Goal: Task Accomplishment & Management: Manage account settings

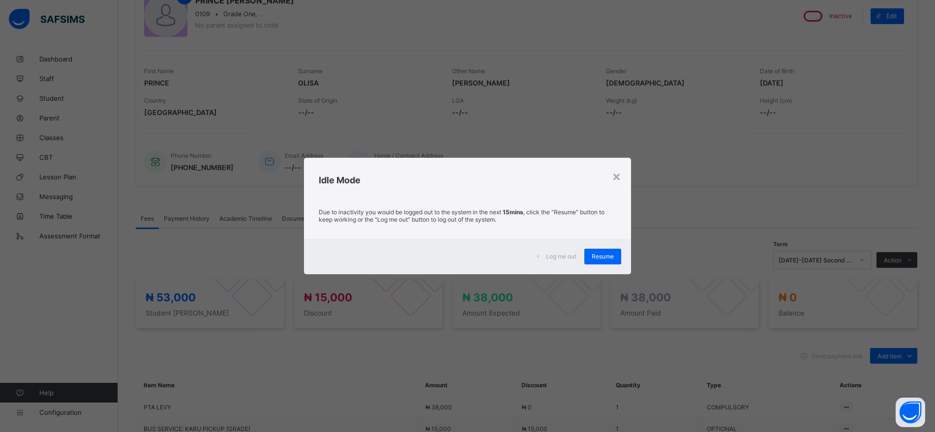
scroll to position [103, 0]
click at [606, 252] on div "Resume" at bounding box center [602, 257] width 37 height 16
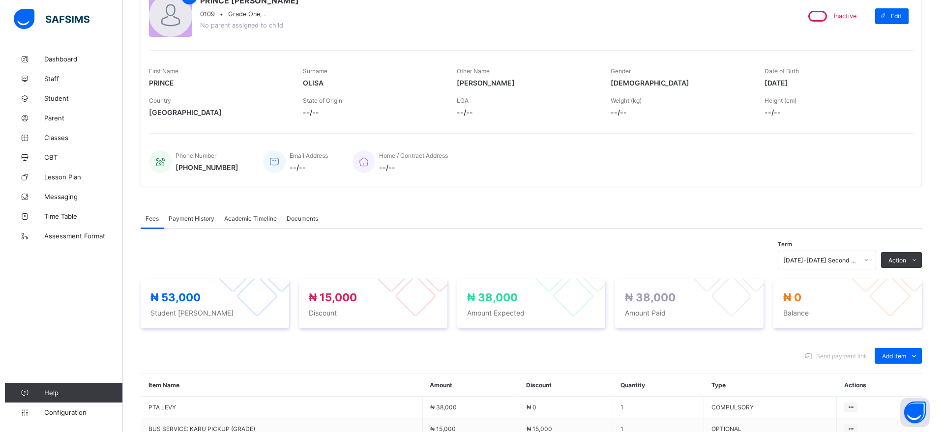
scroll to position [0, 0]
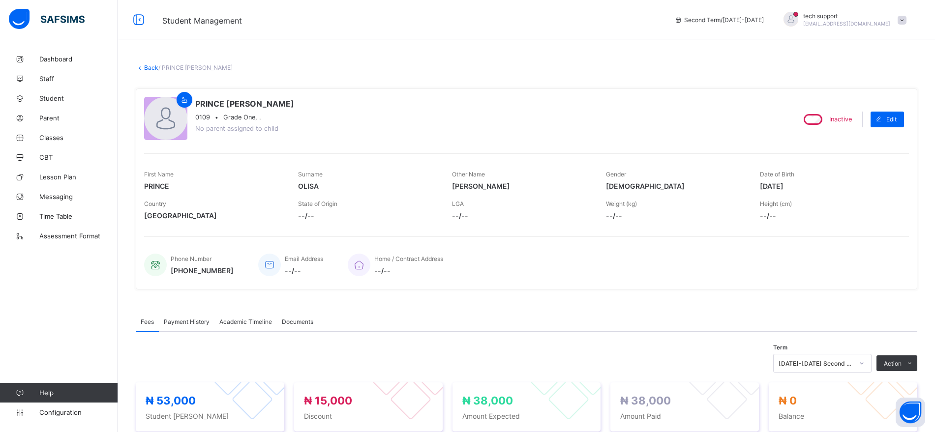
click at [151, 68] on link "Back" at bounding box center [151, 67] width 14 height 7
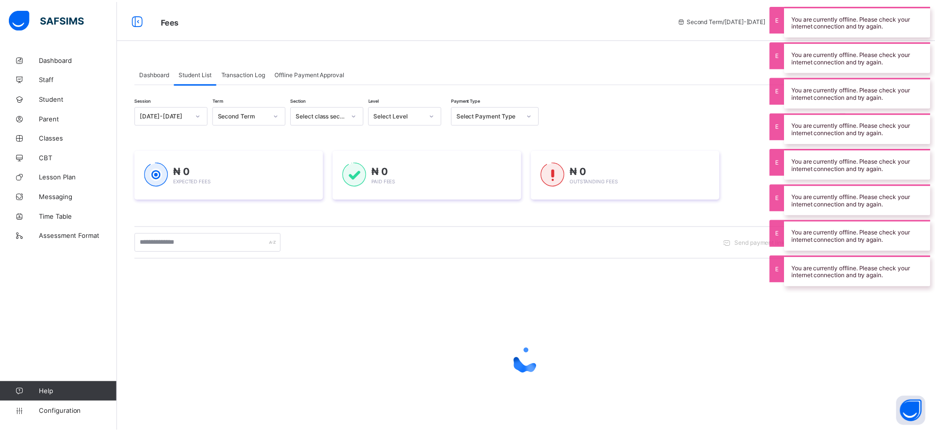
scroll to position [4, 0]
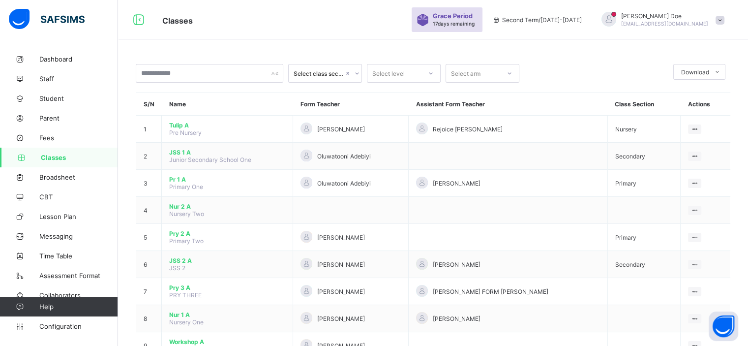
click at [177, 126] on span "Tulip A" at bounding box center [227, 124] width 116 height 7
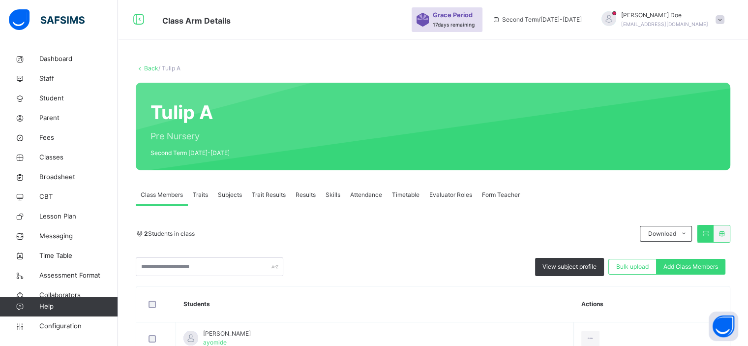
click at [234, 196] on span "Subjects" at bounding box center [230, 194] width 24 height 9
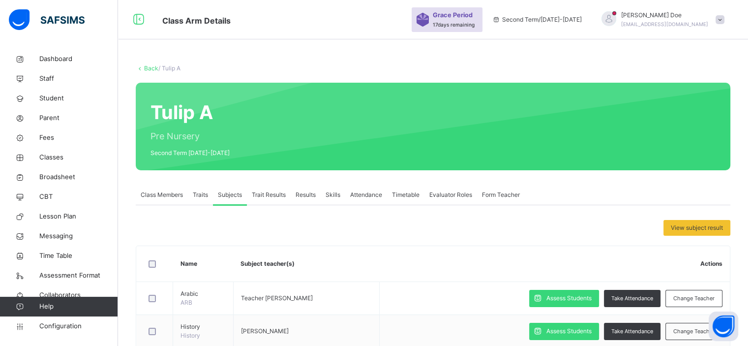
click at [301, 198] on span "Results" at bounding box center [305, 194] width 20 height 9
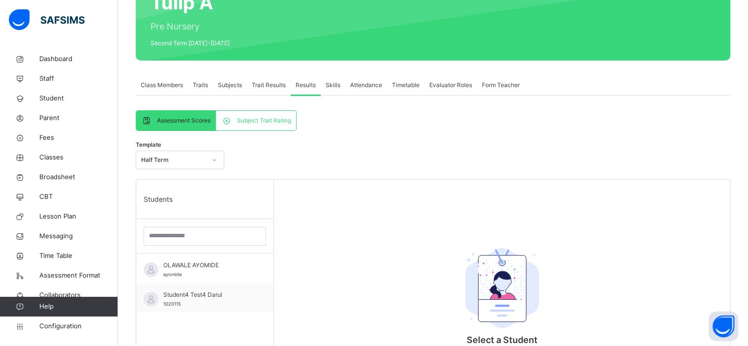
scroll to position [110, 0]
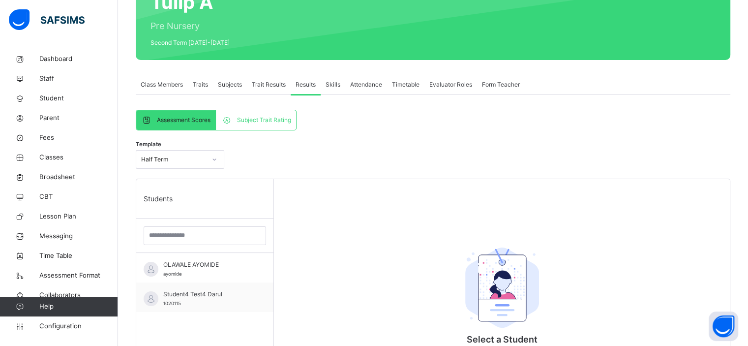
click at [261, 116] on span "Subject Trait Rating" at bounding box center [264, 120] width 54 height 9
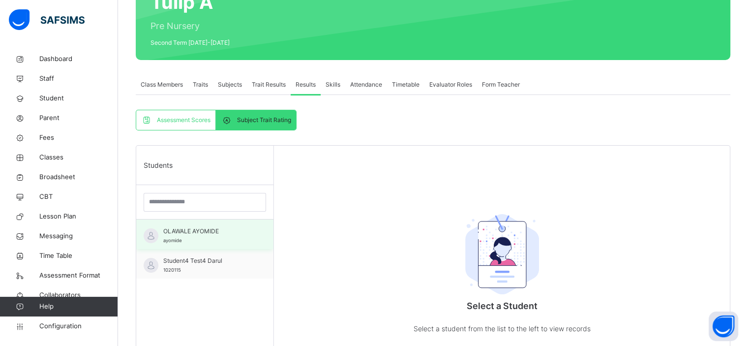
click at [205, 233] on span "OLAWALE AYOMIDE" at bounding box center [207, 231] width 88 height 9
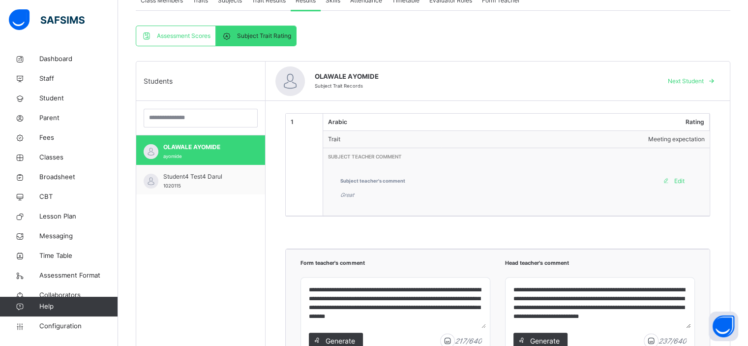
scroll to position [194, 0]
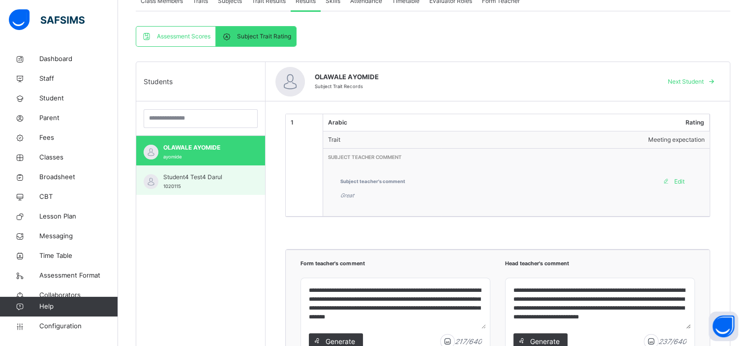
click at [214, 180] on span "Student4 Test4 Darul" at bounding box center [203, 177] width 80 height 9
type textarea "**********"
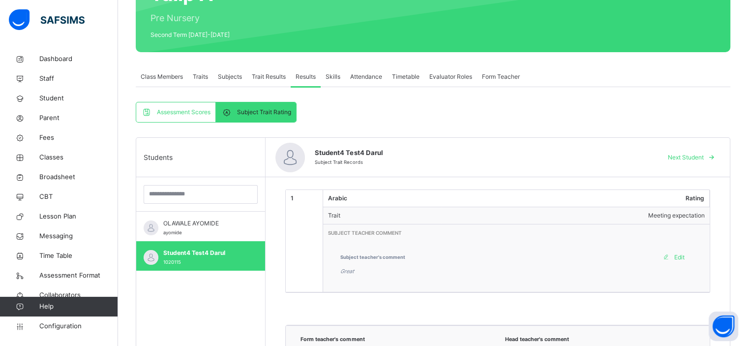
scroll to position [115, 0]
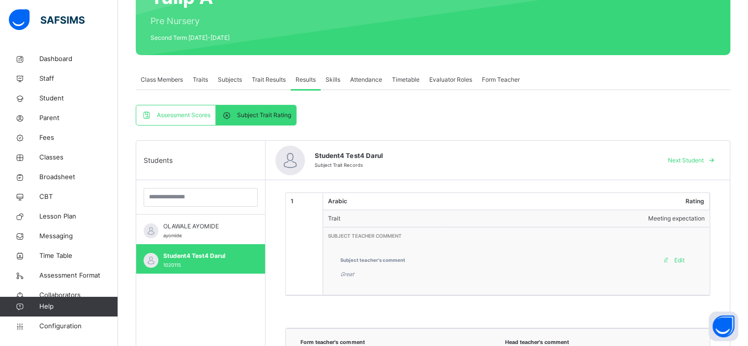
click at [200, 113] on span "Assessment Scores" at bounding box center [184, 115] width 54 height 9
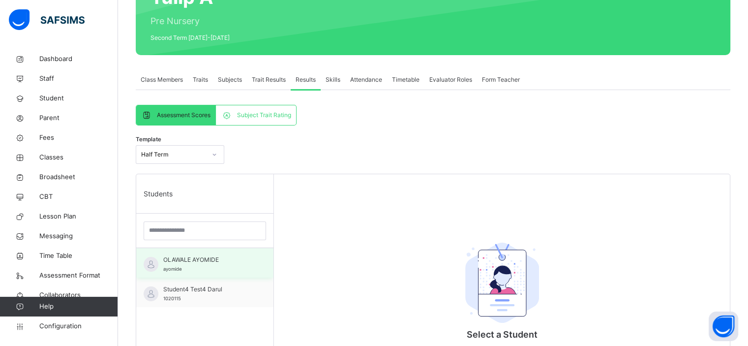
click at [221, 261] on span "OLAWALE AYOMIDE" at bounding box center [207, 259] width 88 height 9
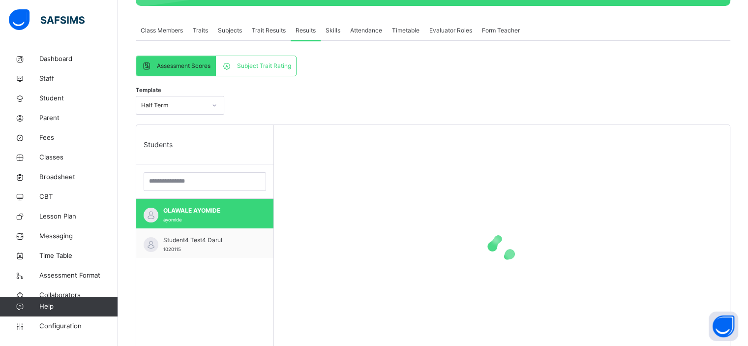
scroll to position [158, 0]
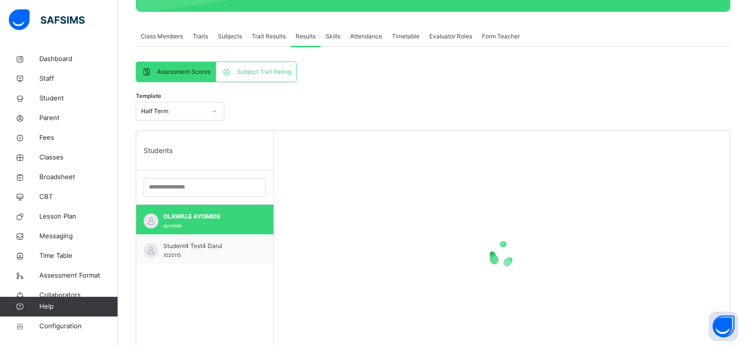
click at [169, 39] on span "Class Members" at bounding box center [162, 36] width 42 height 9
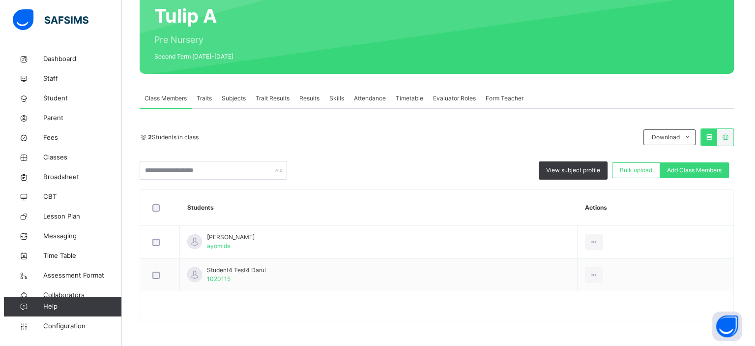
scroll to position [95, 0]
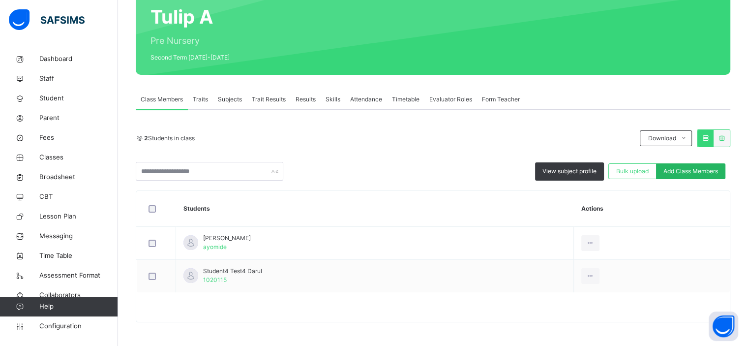
click at [681, 170] on span "Add Class Members" at bounding box center [690, 171] width 55 height 9
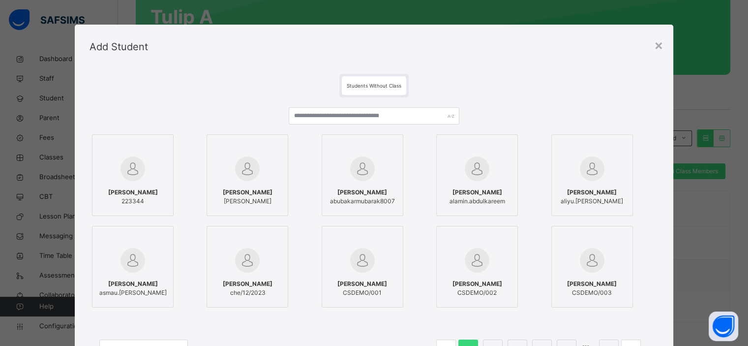
click at [603, 271] on img at bounding box center [592, 260] width 25 height 25
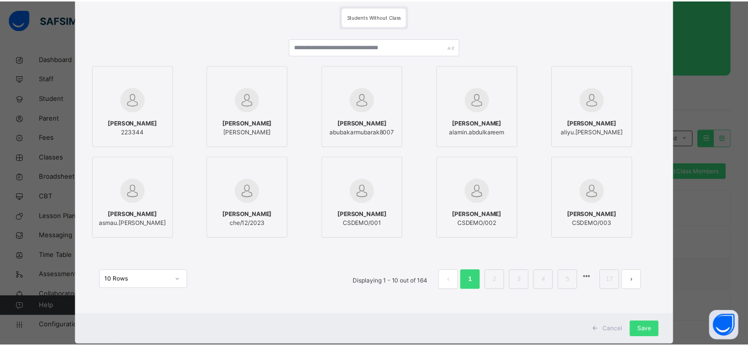
scroll to position [76, 0]
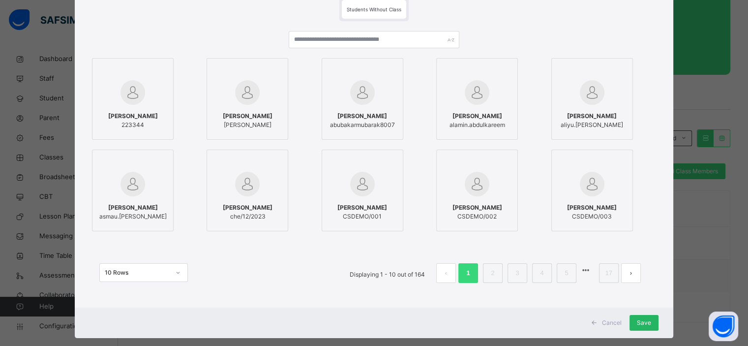
click at [646, 320] on span "Save" at bounding box center [644, 322] width 14 height 9
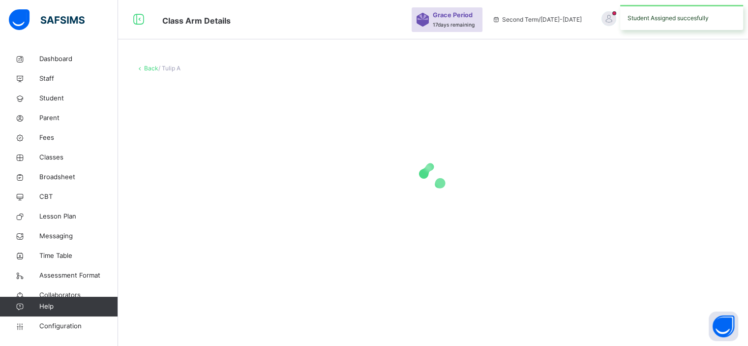
scroll to position [0, 0]
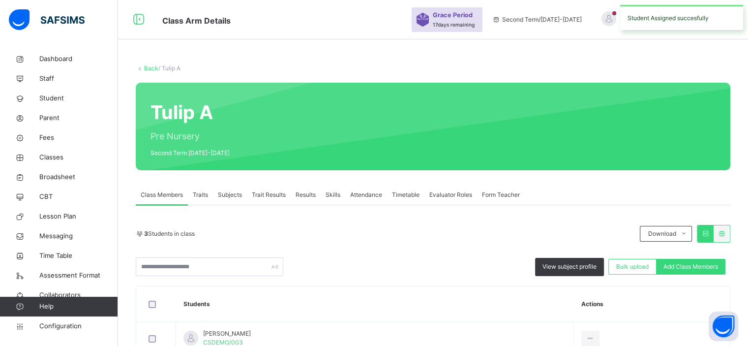
click at [206, 194] on span "Traits" at bounding box center [200, 194] width 15 height 9
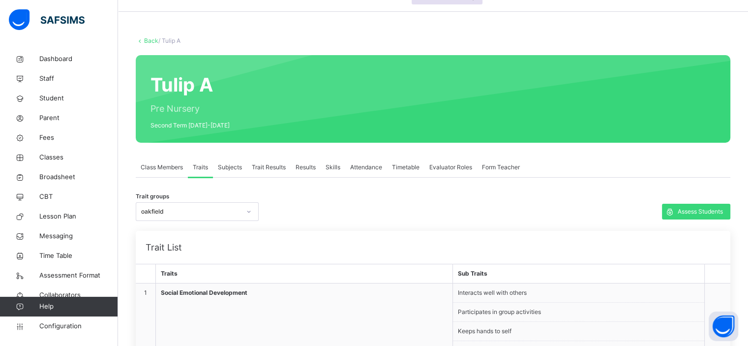
scroll to position [33, 0]
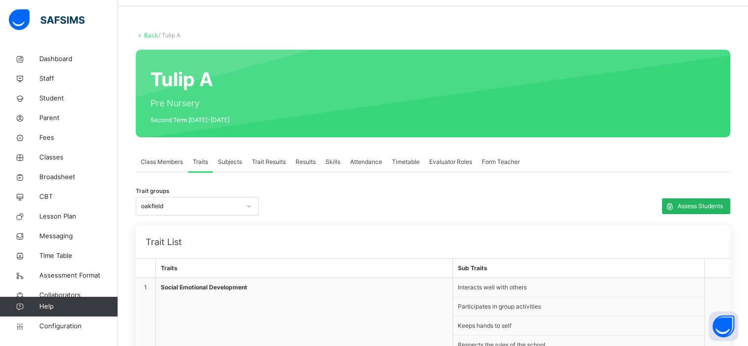
click at [693, 208] on span "Assess Students" at bounding box center [699, 206] width 45 height 9
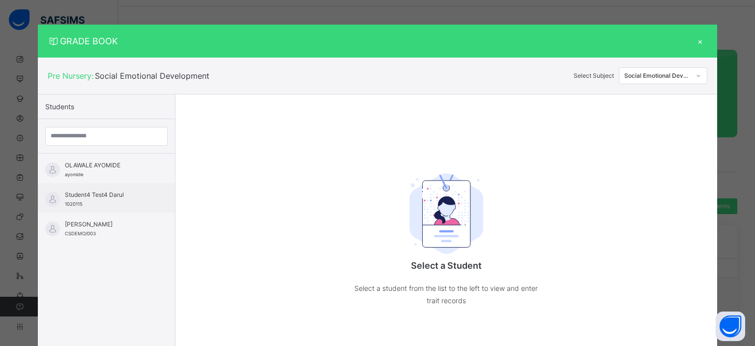
click at [702, 47] on div "×" at bounding box center [700, 40] width 15 height 13
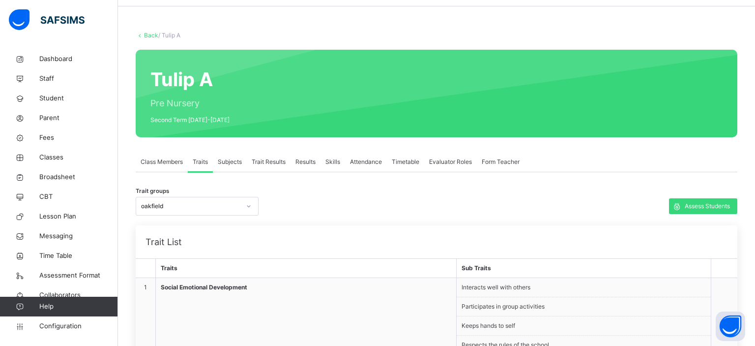
click at [234, 163] on span "Subjects" at bounding box center [230, 161] width 24 height 9
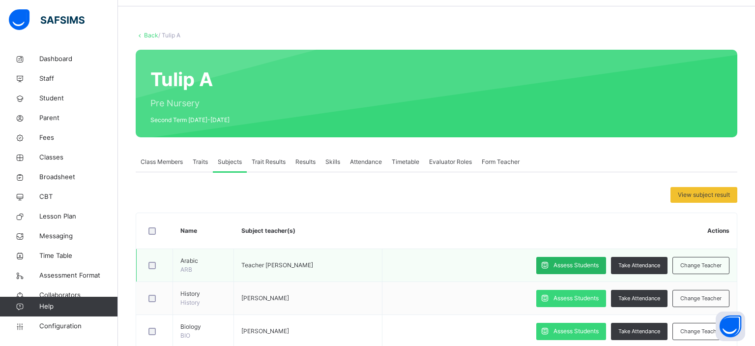
click at [563, 266] on span "Assess Students" at bounding box center [576, 265] width 45 height 9
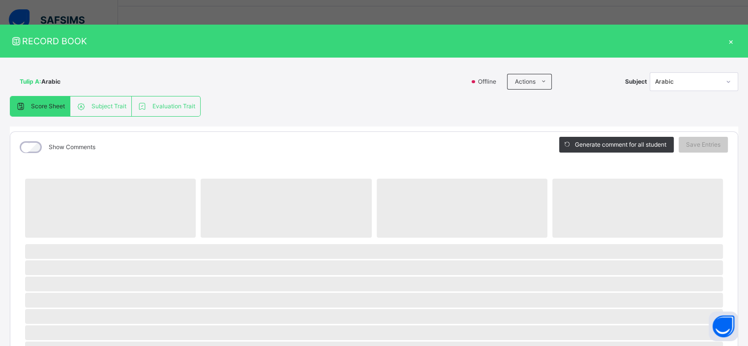
click at [96, 109] on span "Subject Trait" at bounding box center [108, 106] width 35 height 9
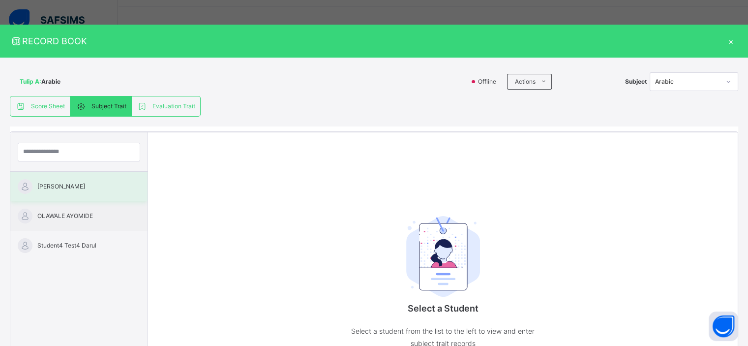
click at [87, 191] on div "[PERSON_NAME]" at bounding box center [78, 186] width 137 height 29
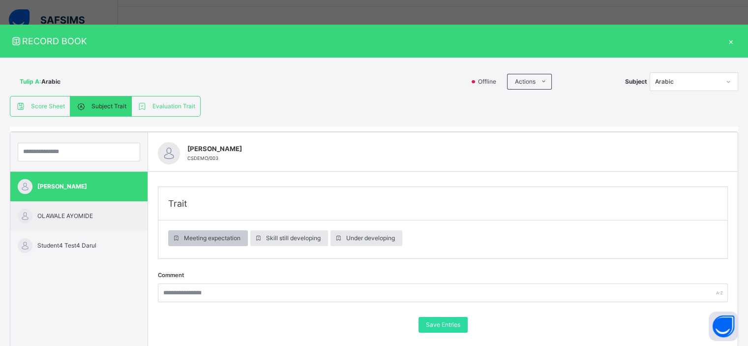
click at [214, 234] on span "Meeting expectation" at bounding box center [212, 238] width 57 height 9
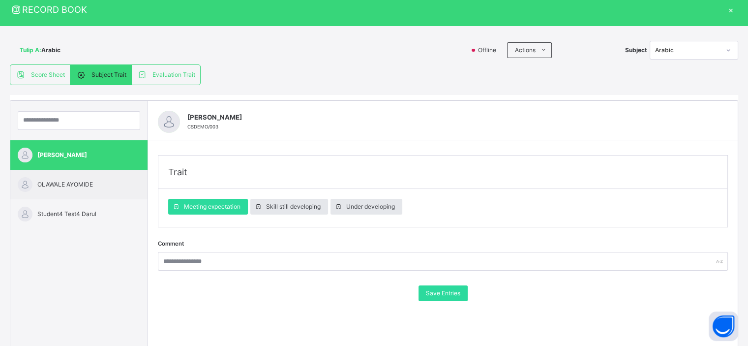
scroll to position [34, 0]
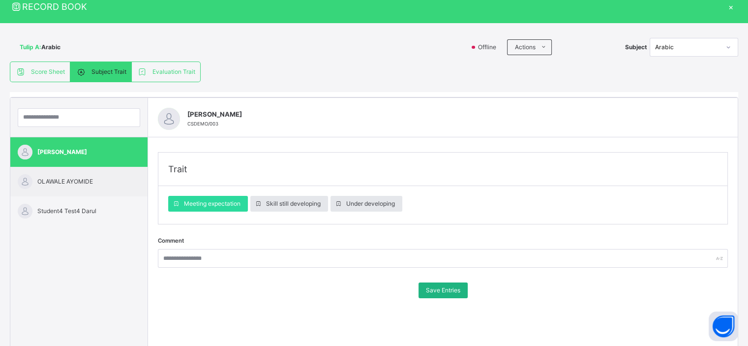
click at [449, 291] on span "Save Entries" at bounding box center [443, 290] width 34 height 9
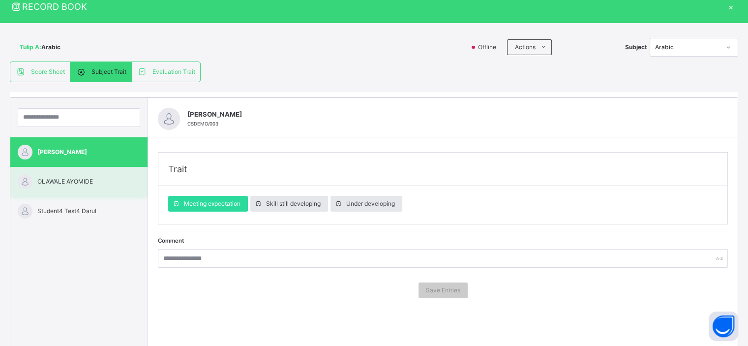
click at [81, 180] on span "OLAWALE AYOMIDE" at bounding box center [81, 181] width 88 height 9
type input "*****"
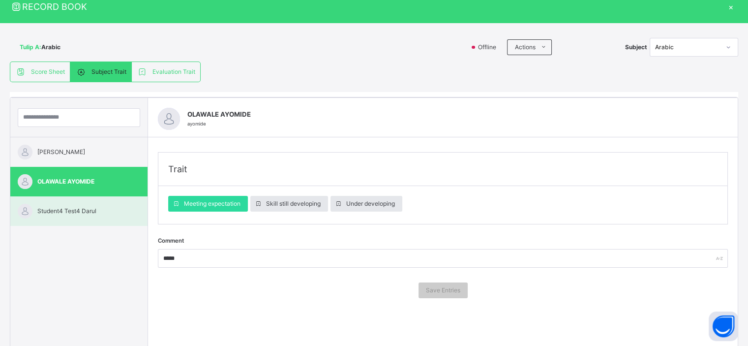
click at [73, 205] on div "Student4 Test4 Darul" at bounding box center [78, 210] width 137 height 29
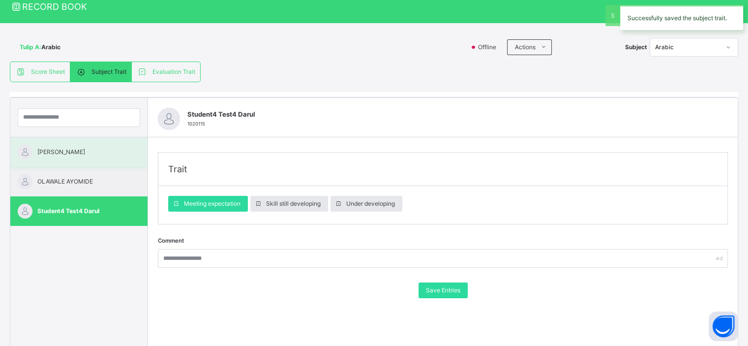
click at [83, 152] on span "[PERSON_NAME]" at bounding box center [81, 151] width 88 height 9
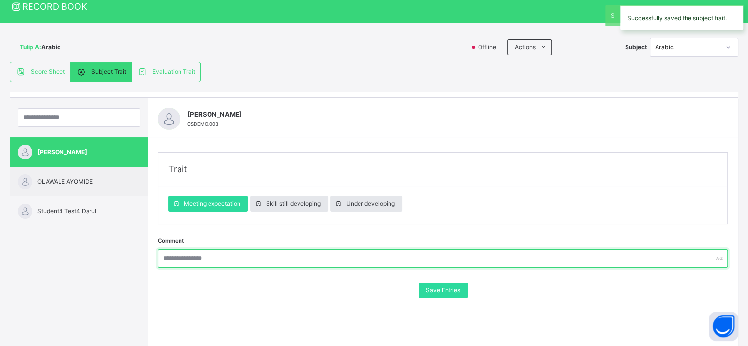
click at [253, 256] on input "text" at bounding box center [443, 258] width 570 height 19
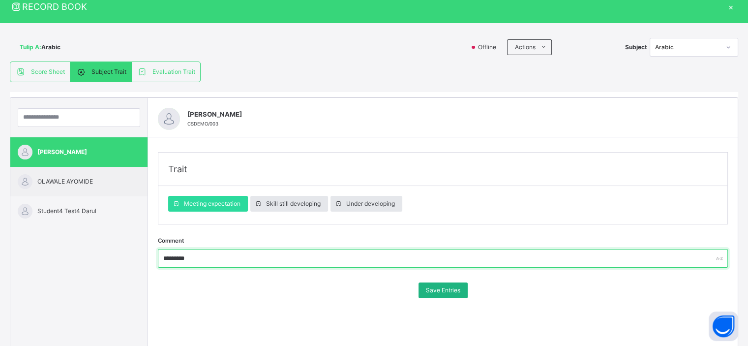
type input "*********"
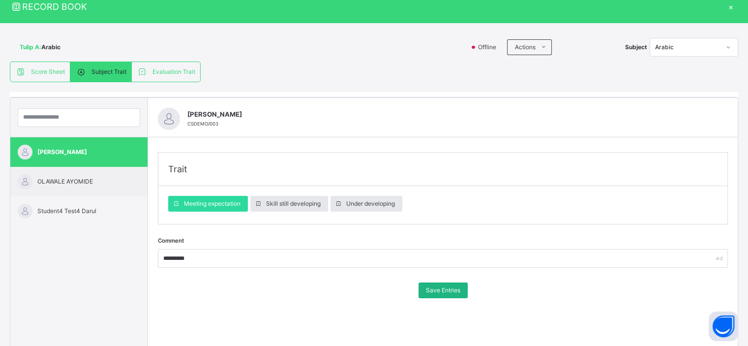
click at [433, 293] on span "Save Entries" at bounding box center [443, 290] width 34 height 9
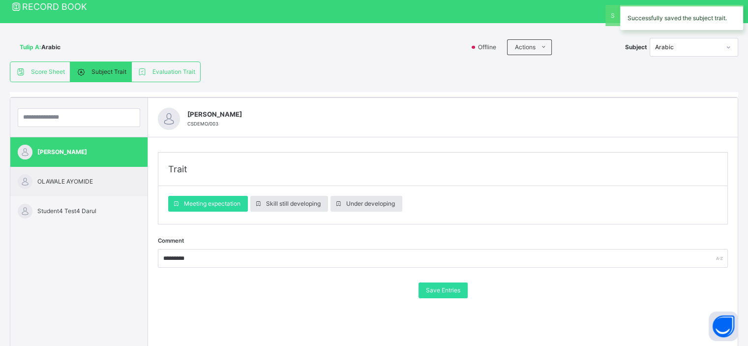
scroll to position [0, 0]
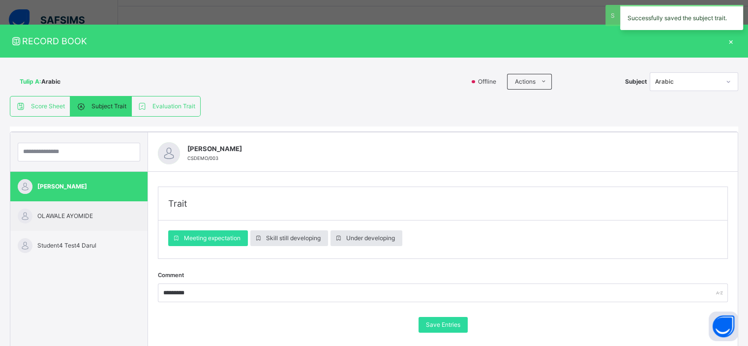
click at [727, 39] on div "×" at bounding box center [730, 40] width 15 height 13
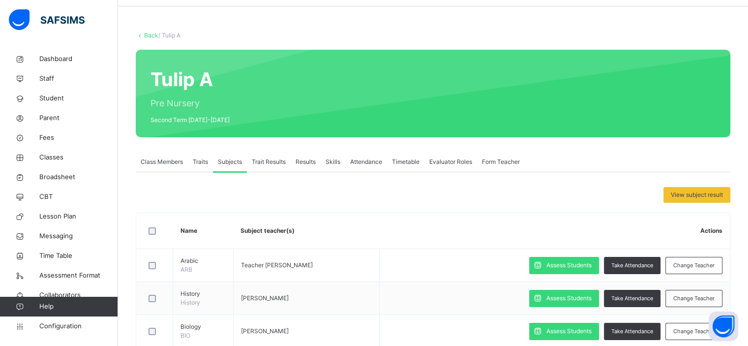
click at [312, 164] on span "Results" at bounding box center [305, 161] width 20 height 9
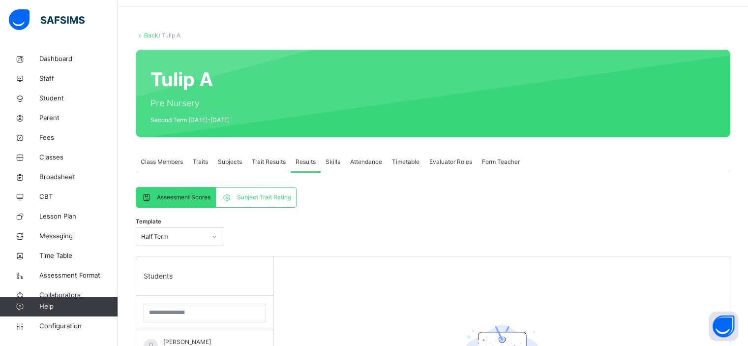
click at [252, 194] on span "Subject Trait Rating" at bounding box center [264, 197] width 54 height 9
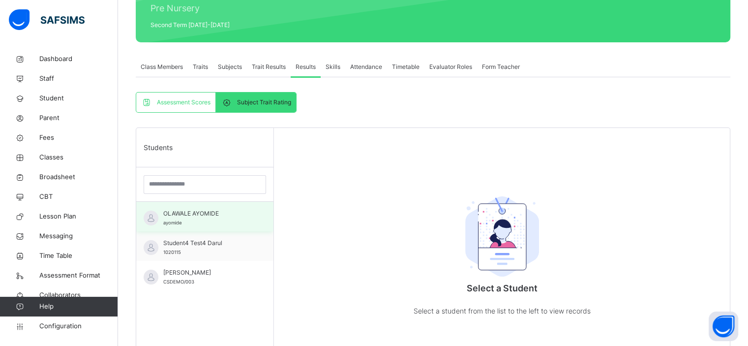
scroll to position [129, 0]
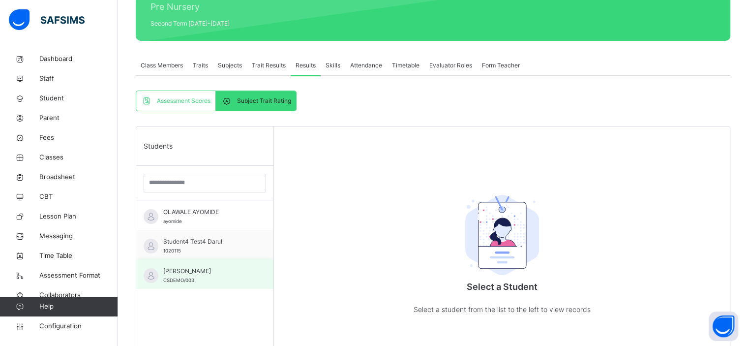
click at [197, 271] on span "[PERSON_NAME]" at bounding box center [207, 270] width 88 height 9
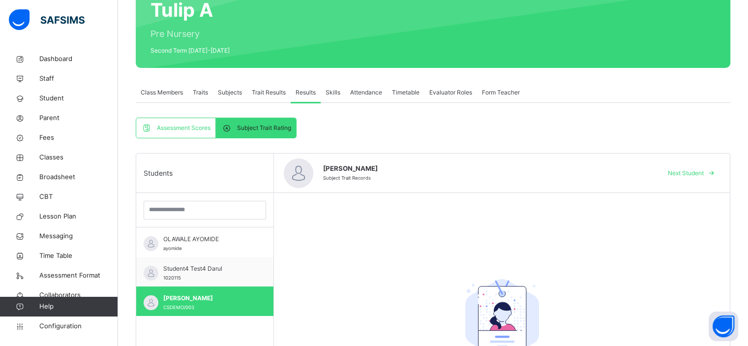
scroll to position [100, 0]
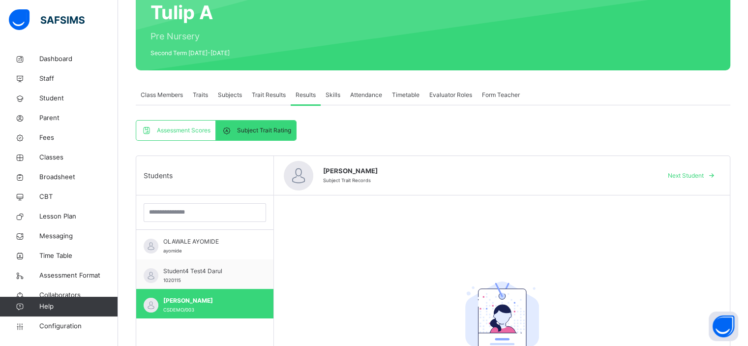
click at [201, 97] on span "Traits" at bounding box center [200, 94] width 15 height 9
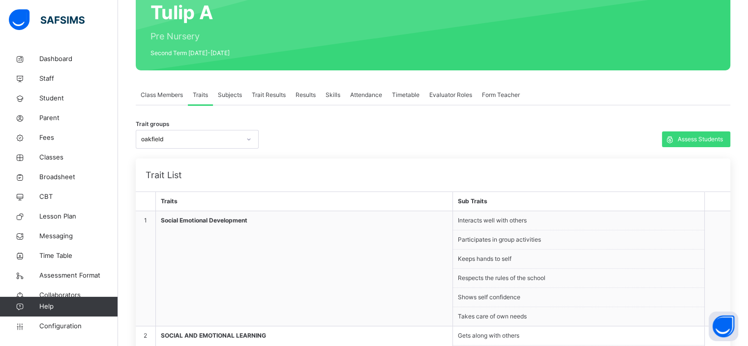
click at [231, 95] on span "Subjects" at bounding box center [230, 94] width 24 height 9
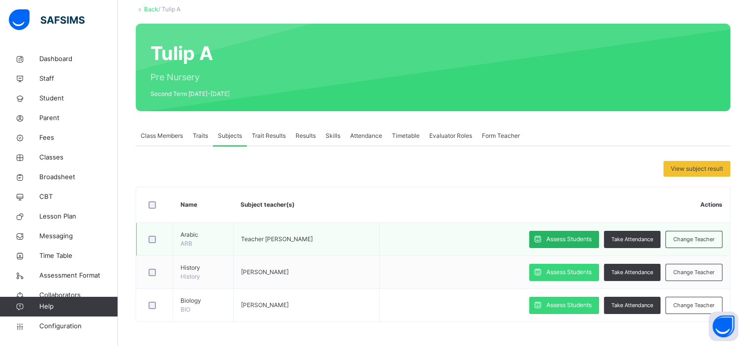
click at [558, 234] on span "Assess Students" at bounding box center [568, 238] width 45 height 9
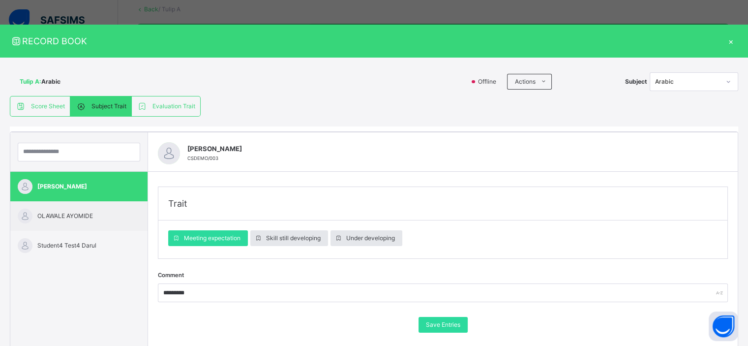
click at [728, 39] on div "×" at bounding box center [730, 40] width 15 height 13
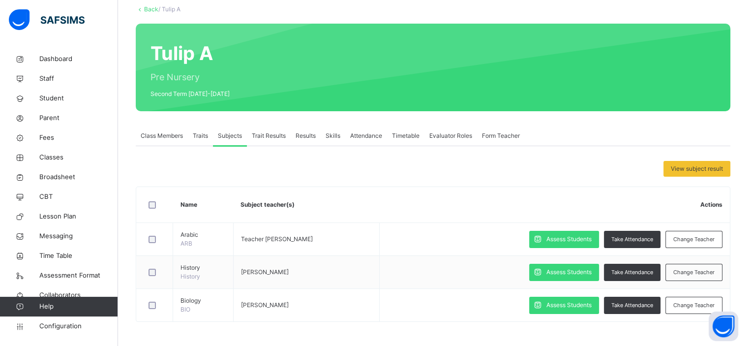
scroll to position [0, 0]
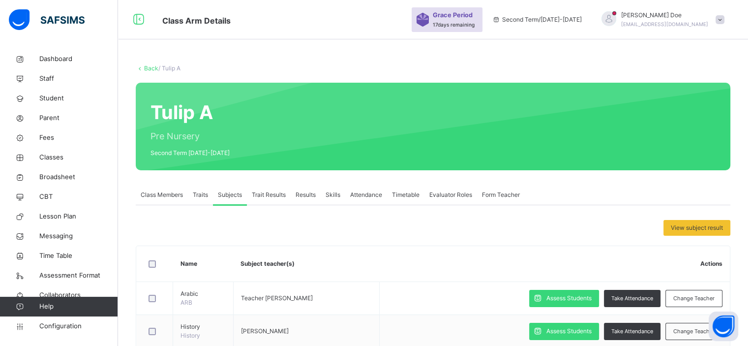
click at [724, 18] on span at bounding box center [719, 19] width 9 height 9
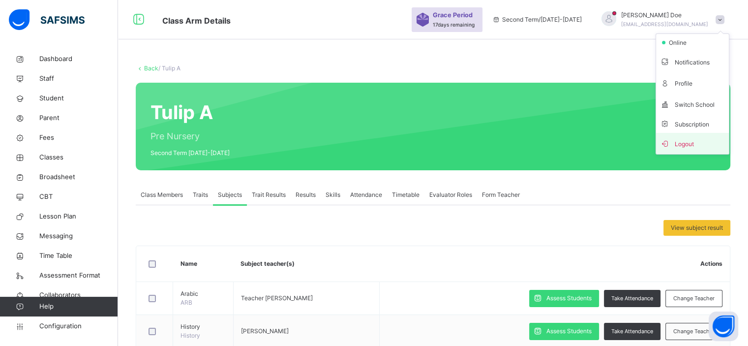
click at [679, 143] on span "Logout" at bounding box center [692, 143] width 65 height 13
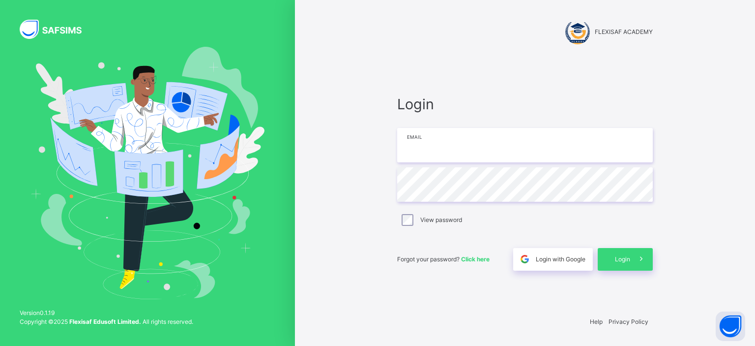
type input "**********"
click at [615, 257] on span "Login" at bounding box center [622, 259] width 15 height 9
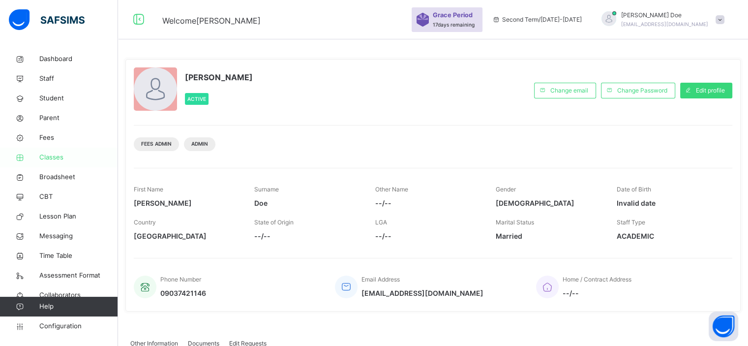
click at [53, 159] on span "Classes" at bounding box center [78, 157] width 79 height 10
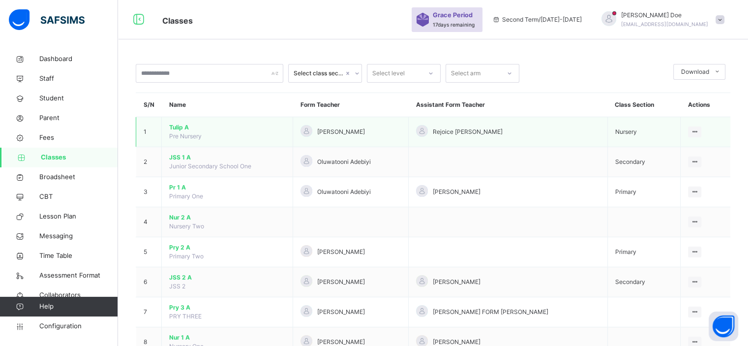
click at [181, 127] on span "Tulip A" at bounding box center [227, 127] width 116 height 9
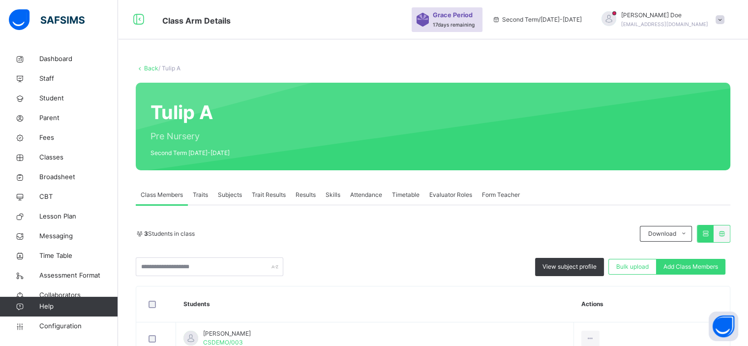
click at [225, 193] on span "Subjects" at bounding box center [230, 194] width 24 height 9
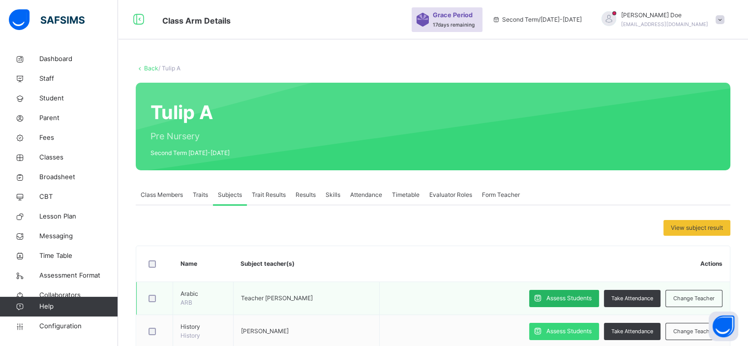
click at [539, 295] on icon at bounding box center [537, 297] width 10 height 11
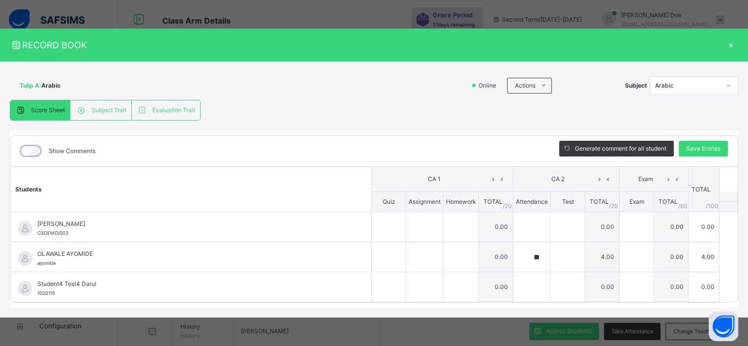
click at [106, 104] on div "Subject Trait" at bounding box center [100, 110] width 61 height 20
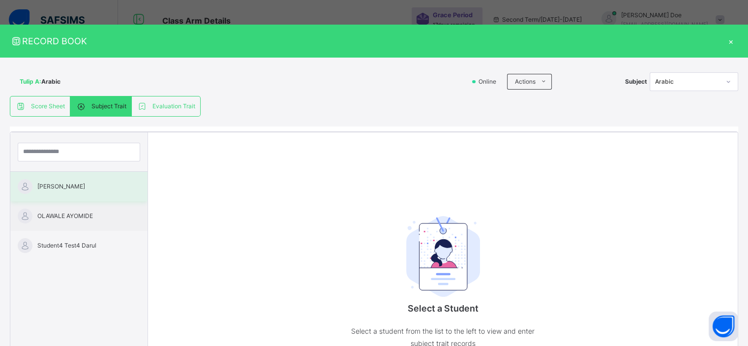
click at [65, 196] on div "[PERSON_NAME]" at bounding box center [78, 186] width 137 height 29
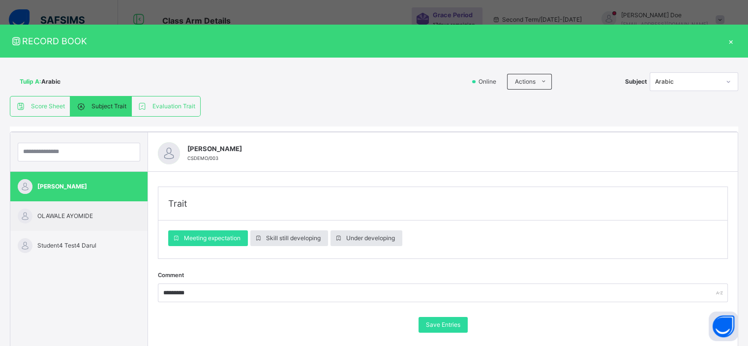
click at [728, 39] on div "×" at bounding box center [730, 40] width 15 height 13
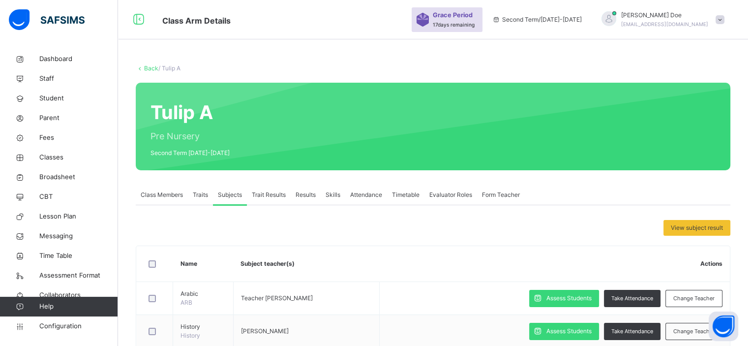
click at [314, 194] on span "Results" at bounding box center [305, 194] width 20 height 9
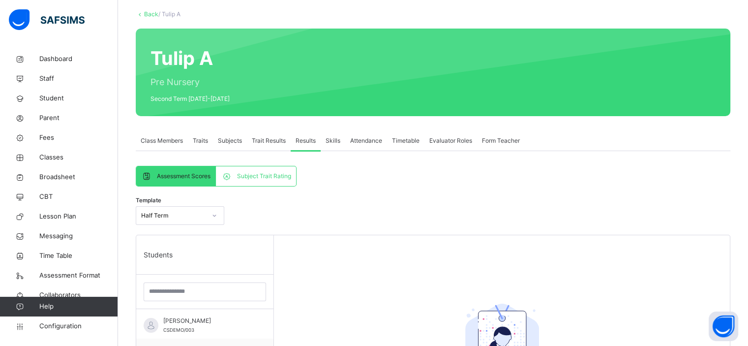
scroll to position [57, 0]
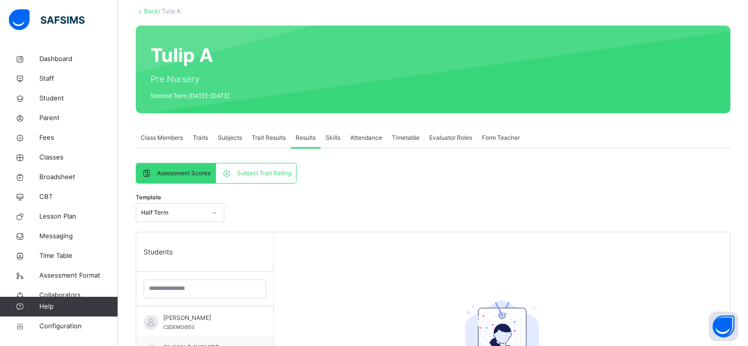
click at [275, 175] on span "Subject Trait Rating" at bounding box center [264, 173] width 54 height 9
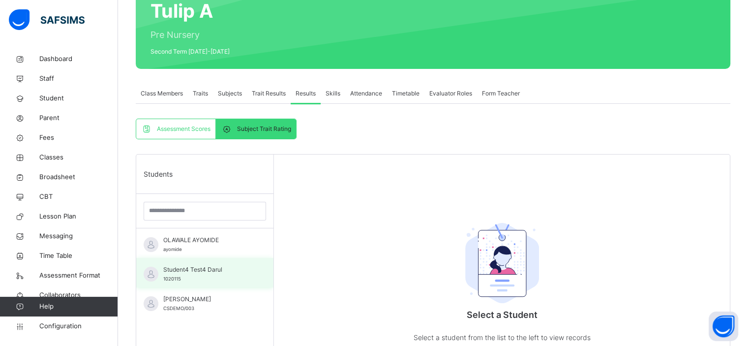
scroll to position [102, 0]
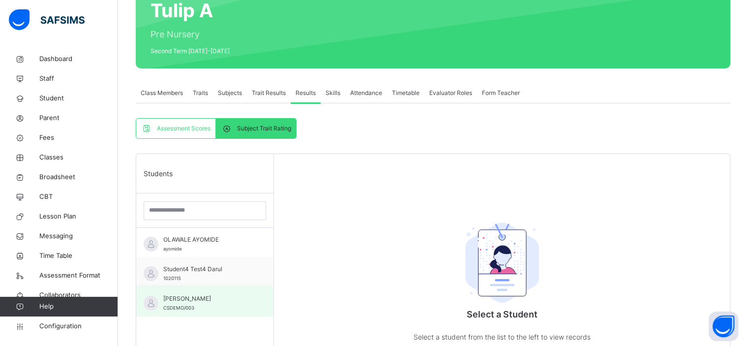
click at [195, 302] on span "[PERSON_NAME]" at bounding box center [207, 298] width 88 height 9
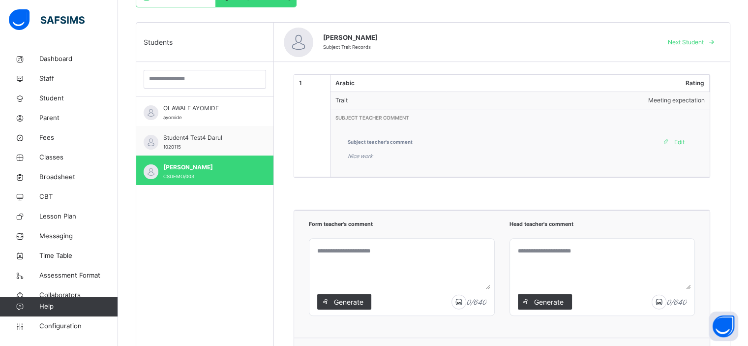
scroll to position [234, 0]
click at [352, 297] on span "Generate" at bounding box center [348, 301] width 31 height 10
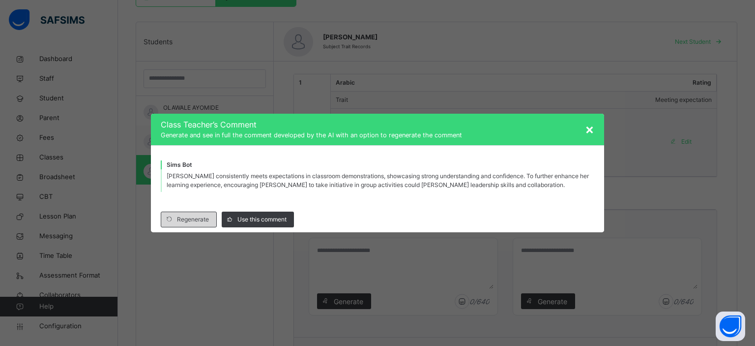
click at [193, 220] on span "Regenerate" at bounding box center [193, 219] width 32 height 9
click at [243, 216] on span "Use this comment" at bounding box center [261, 219] width 49 height 9
type textarea "**********"
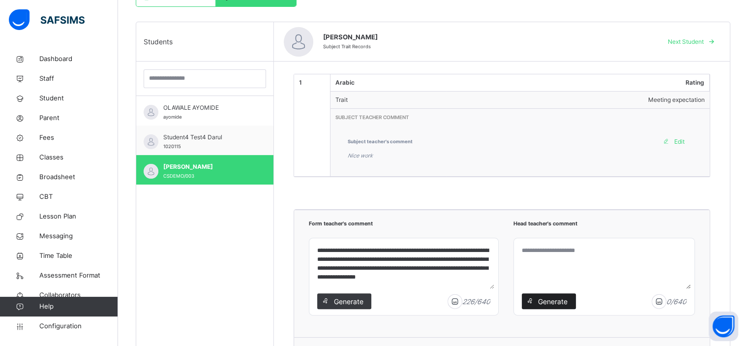
scroll to position [309, 0]
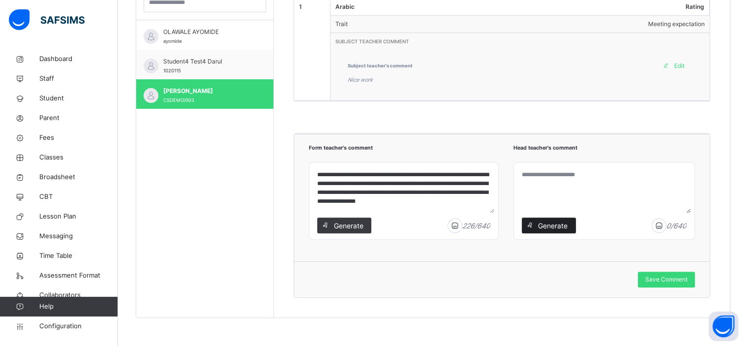
click at [558, 226] on span "Generate" at bounding box center [552, 225] width 31 height 10
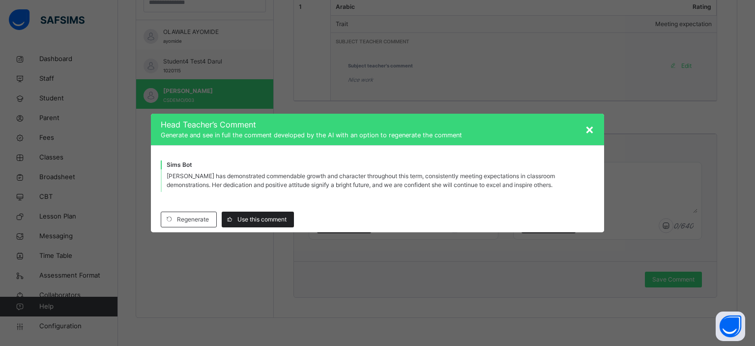
click at [259, 218] on span "Use this comment" at bounding box center [261, 219] width 49 height 9
type textarea "**********"
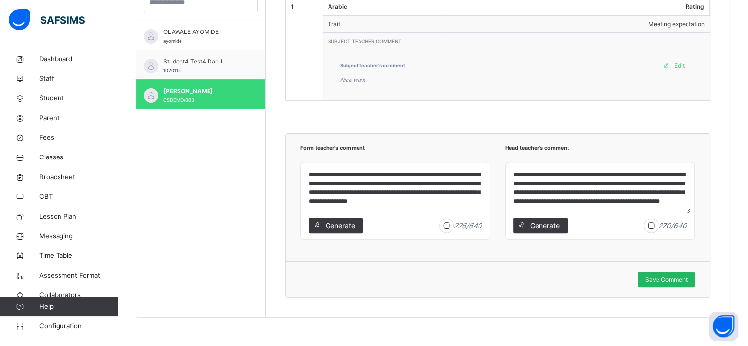
click at [672, 273] on div "Save Comment" at bounding box center [666, 279] width 57 height 16
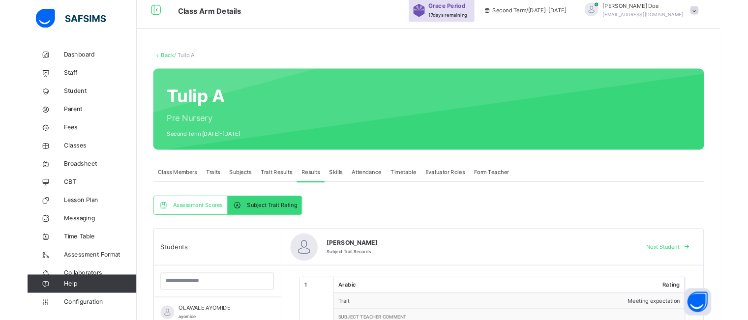
scroll to position [0, 0]
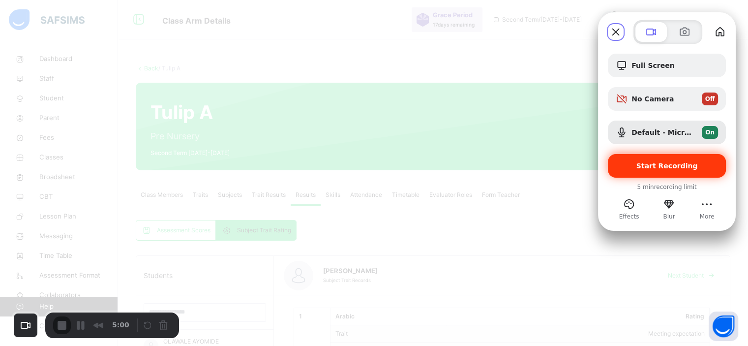
click at [634, 167] on span "Start Recording" at bounding box center [666, 166] width 102 height 8
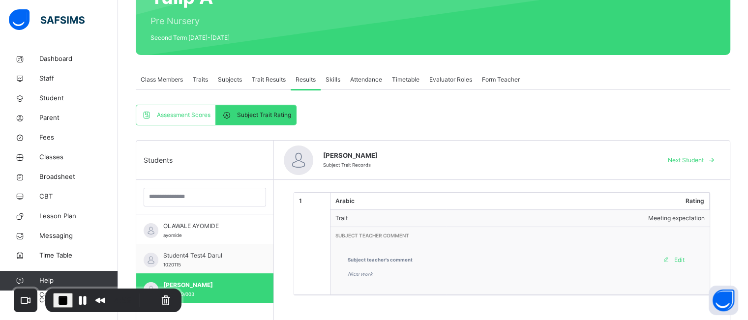
scroll to position [116, 0]
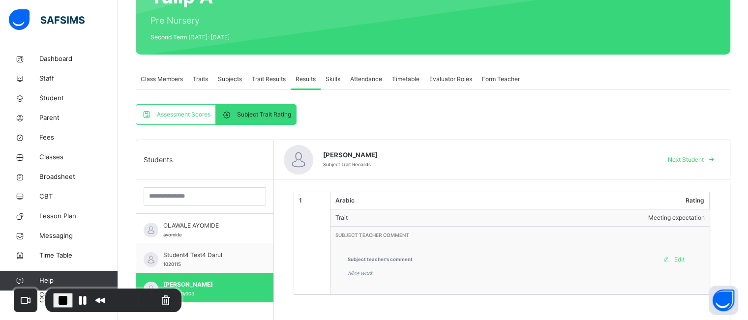
click at [171, 82] on span "Class Members" at bounding box center [162, 79] width 42 height 9
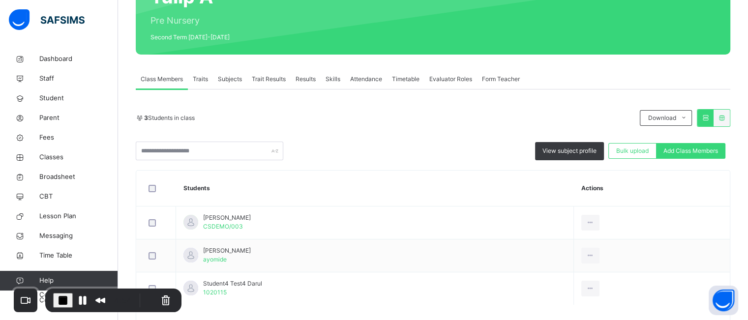
click at [230, 88] on div "Subjects" at bounding box center [230, 79] width 34 height 20
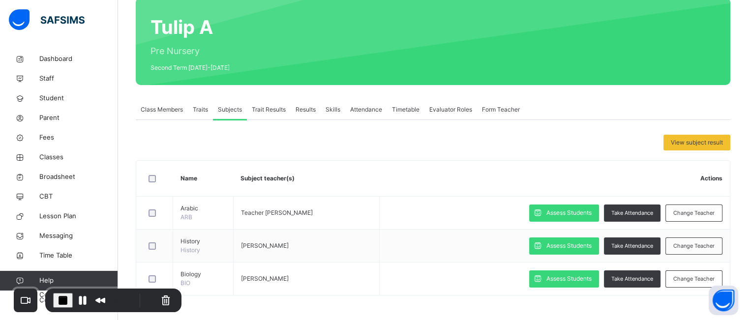
scroll to position [85, 0]
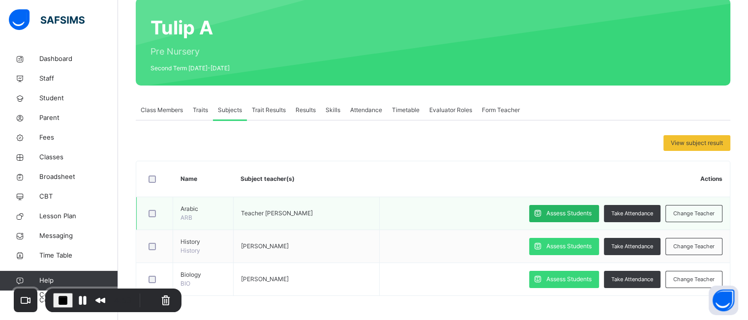
click at [568, 218] on div "Assess Students" at bounding box center [564, 213] width 70 height 17
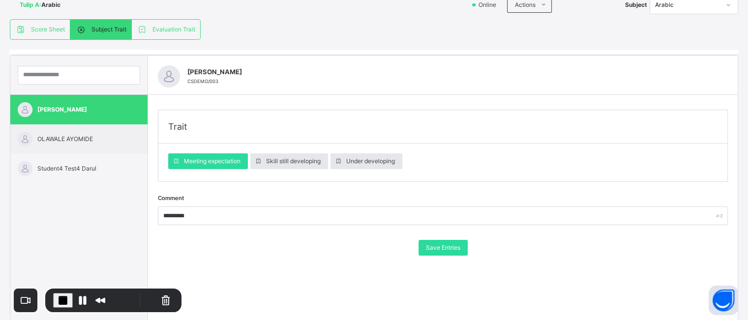
scroll to position [0, 0]
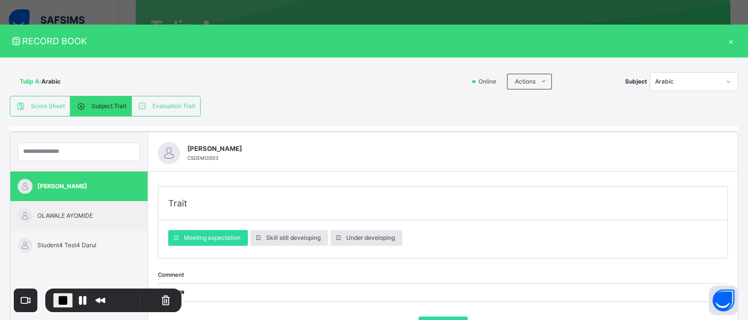
click at [726, 40] on div "×" at bounding box center [730, 40] width 15 height 13
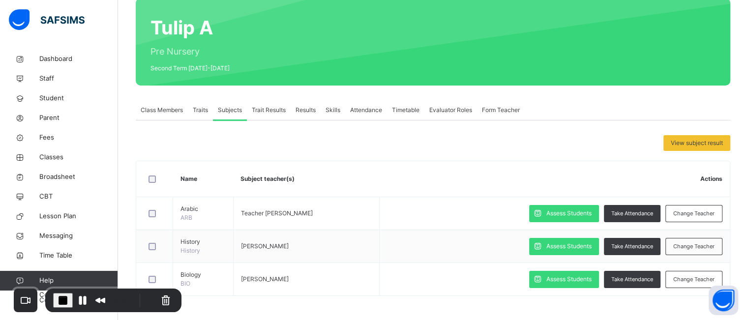
click at [297, 113] on span "Results" at bounding box center [305, 110] width 20 height 9
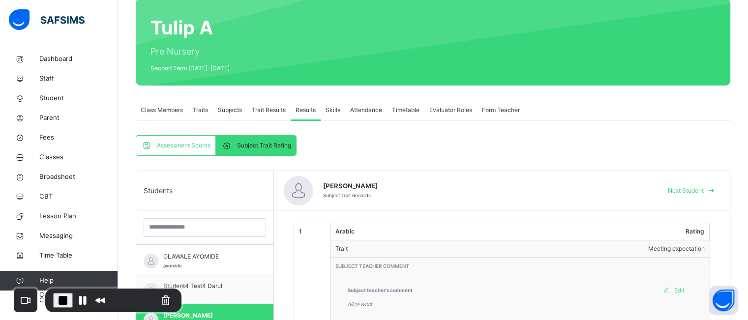
click at [255, 142] on span "Subject Trait Rating" at bounding box center [264, 145] width 54 height 9
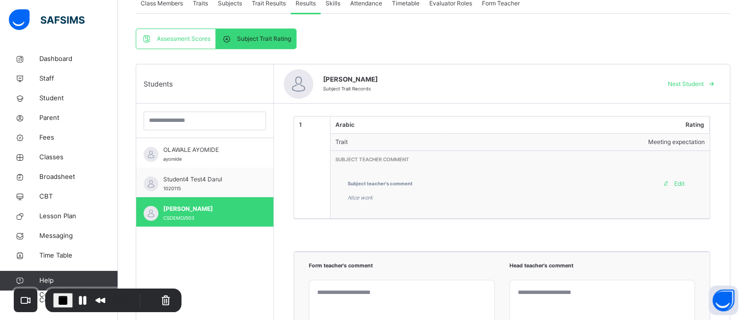
scroll to position [195, 0]
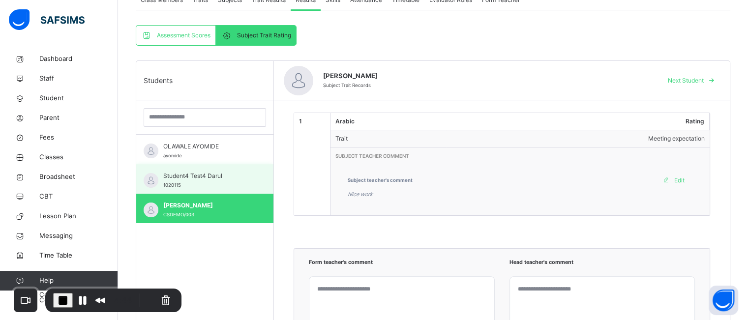
click at [218, 175] on span "Student4 Test4 Darul" at bounding box center [207, 176] width 88 height 9
type textarea "**********"
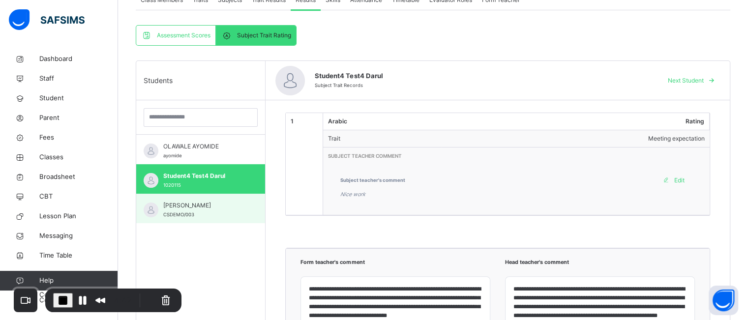
click at [211, 206] on span "[PERSON_NAME]" at bounding box center [203, 205] width 80 height 9
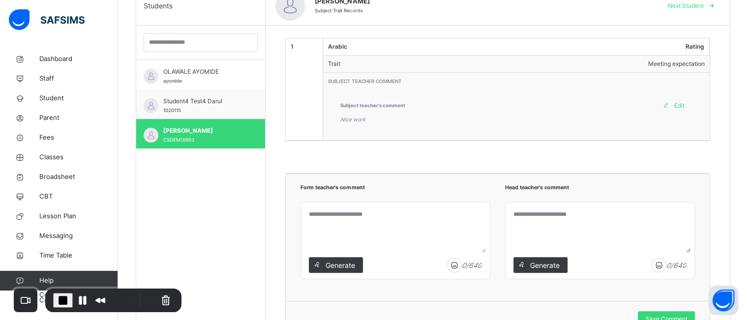
scroll to position [271, 0]
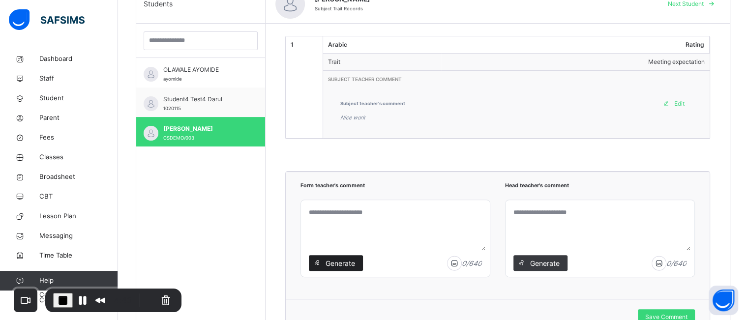
click at [351, 258] on span "Generate" at bounding box center [339, 263] width 31 height 10
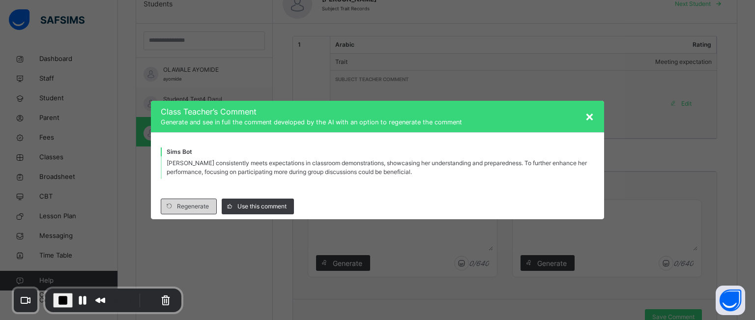
click at [200, 205] on span "Regenerate" at bounding box center [193, 206] width 32 height 9
click at [267, 210] on span "Use this comment" at bounding box center [261, 206] width 49 height 9
type textarea "**********"
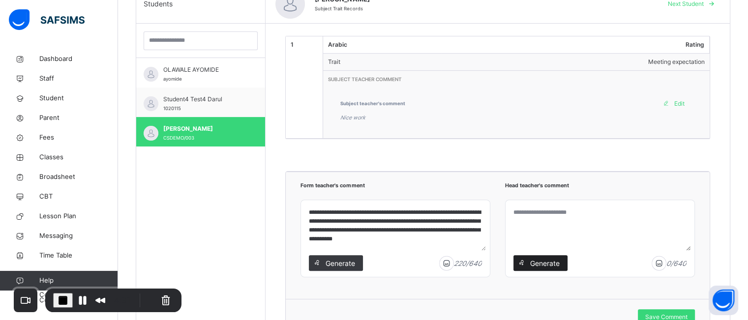
click at [560, 261] on span "Generate" at bounding box center [544, 263] width 31 height 10
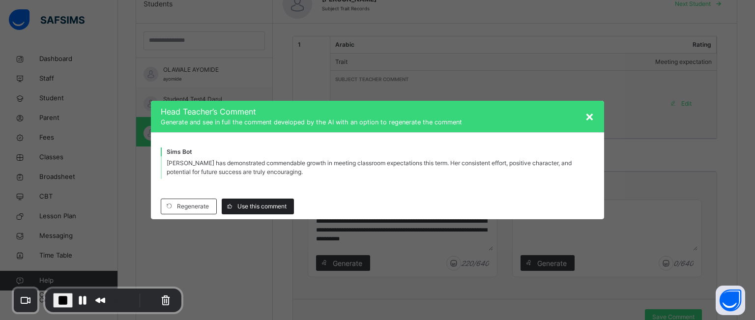
click at [240, 204] on span "Use this comment" at bounding box center [261, 206] width 49 height 9
type textarea "**********"
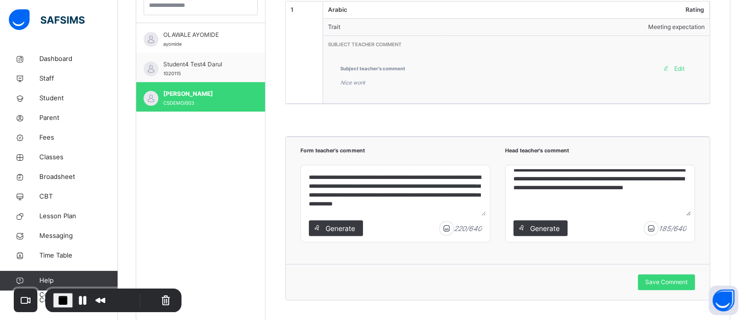
scroll to position [307, 0]
click at [663, 282] on span "Save Comment" at bounding box center [666, 281] width 42 height 9
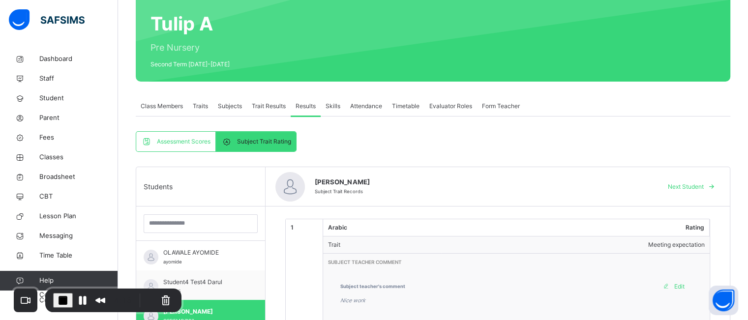
scroll to position [67, 0]
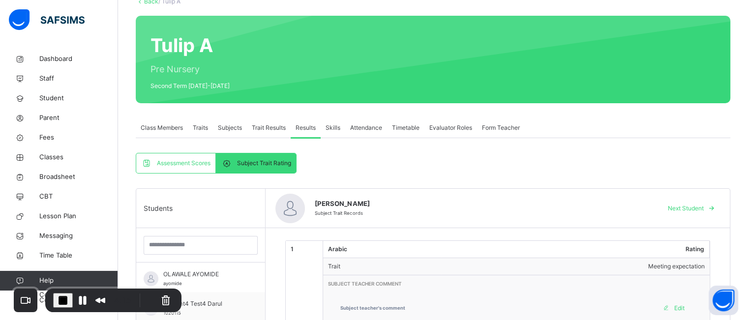
click at [177, 128] on span "Class Members" at bounding box center [162, 127] width 42 height 9
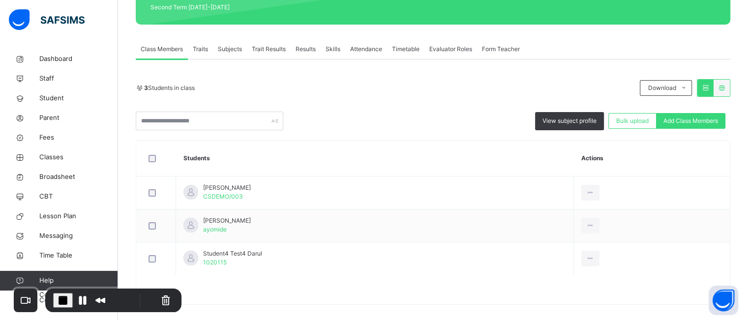
scroll to position [154, 0]
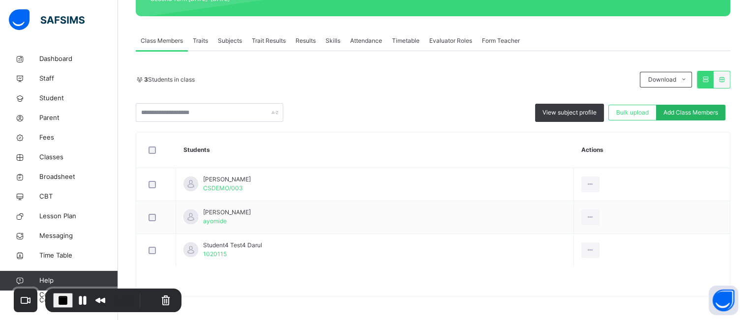
click at [690, 116] on span "Add Class Members" at bounding box center [690, 112] width 55 height 9
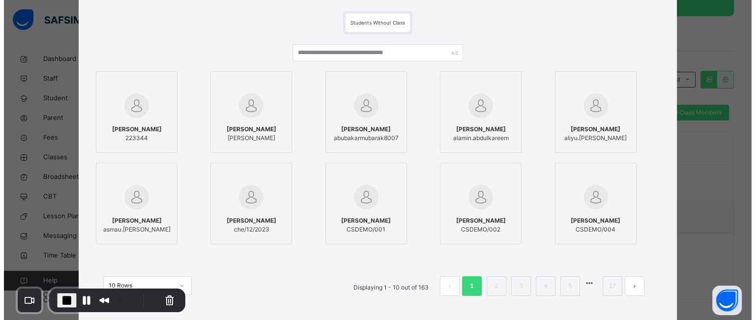
scroll to position [64, 0]
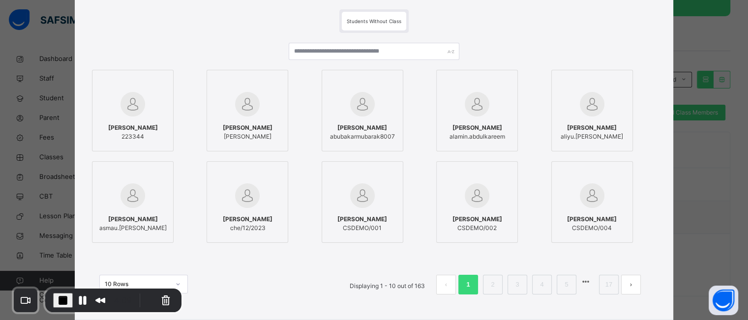
click at [476, 199] on img at bounding box center [477, 195] width 25 height 25
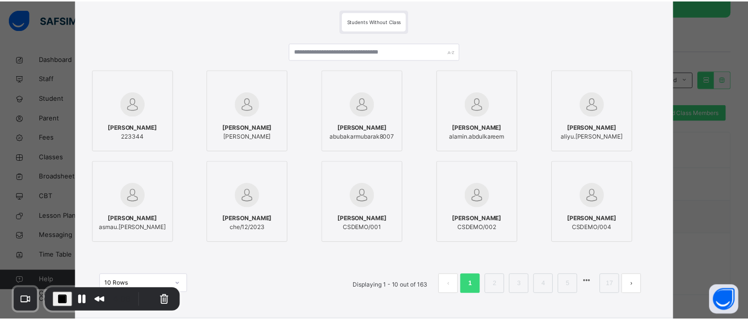
scroll to position [118, 0]
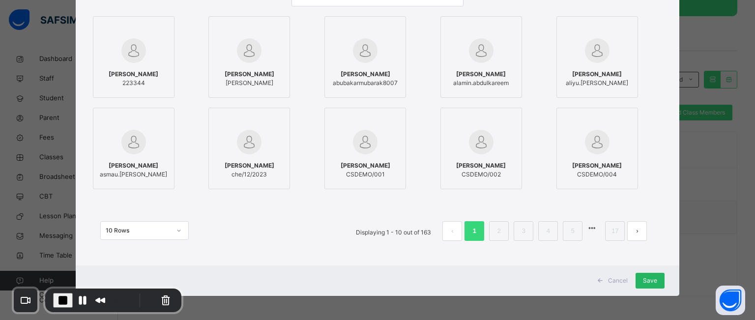
click at [647, 280] on span "Save" at bounding box center [650, 280] width 14 height 9
click at [81, 296] on button "Pause Recording" at bounding box center [83, 300] width 16 height 16
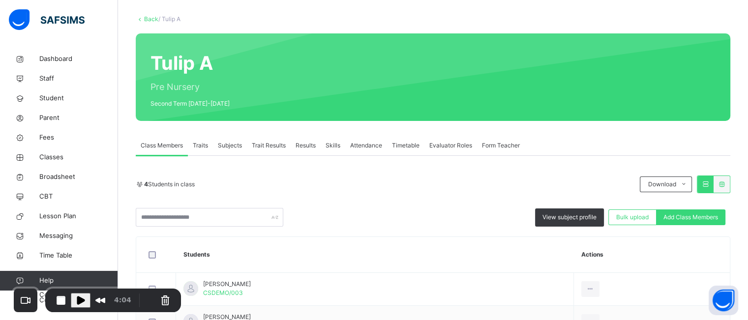
scroll to position [48, 0]
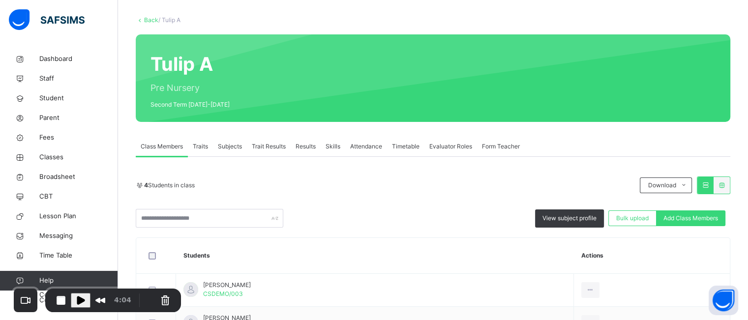
click at [204, 148] on span "Traits" at bounding box center [200, 146] width 15 height 9
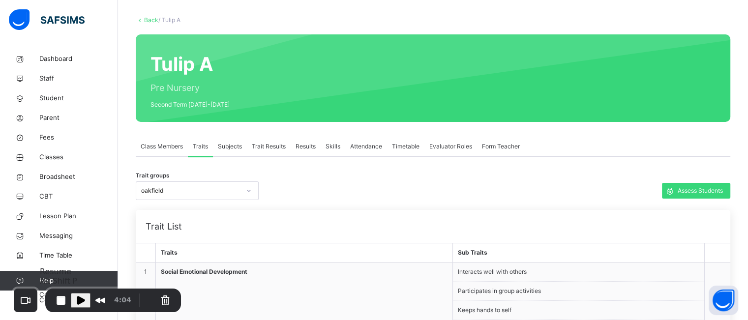
click at [77, 299] on span "Play Recording" at bounding box center [81, 300] width 12 height 12
click at [234, 147] on span "Subjects" at bounding box center [230, 146] width 24 height 9
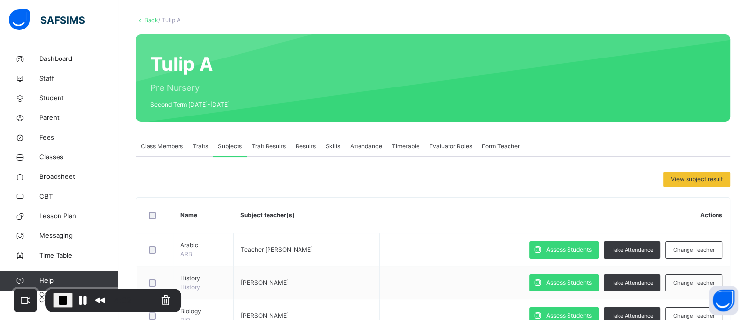
scroll to position [85, 0]
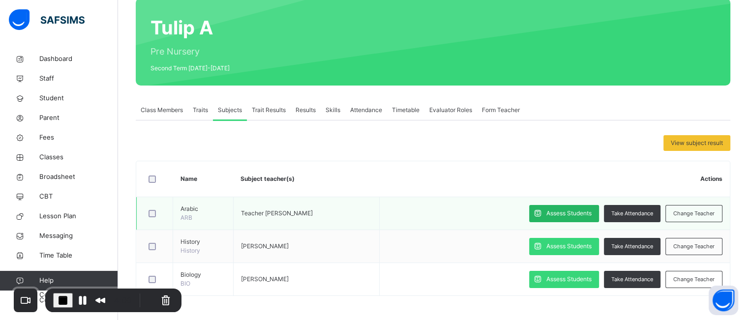
click at [555, 214] on span "Assess Students" at bounding box center [568, 213] width 45 height 9
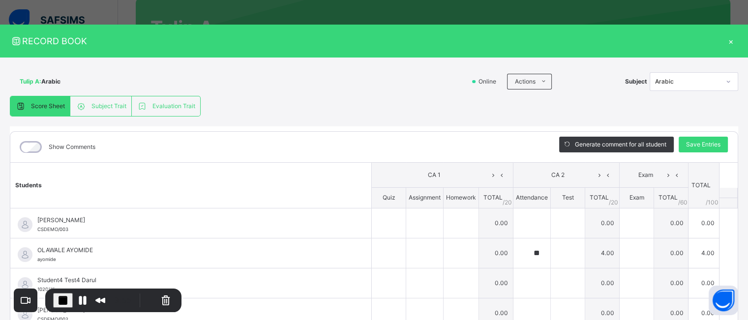
click at [117, 103] on span "Subject Trait" at bounding box center [108, 106] width 35 height 9
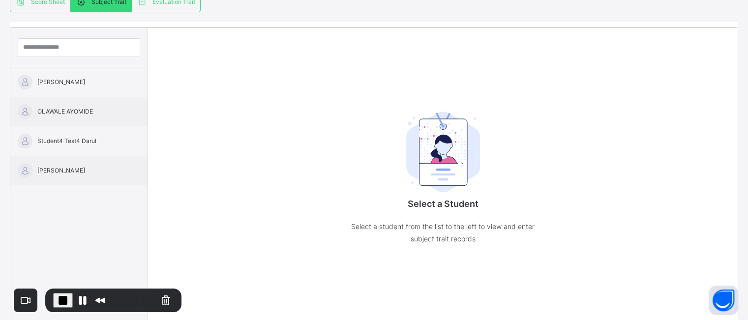
scroll to position [106, 0]
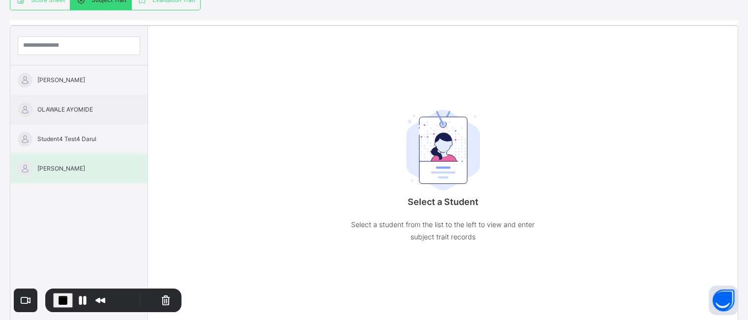
click at [69, 171] on span "[PERSON_NAME]" at bounding box center [81, 168] width 88 height 9
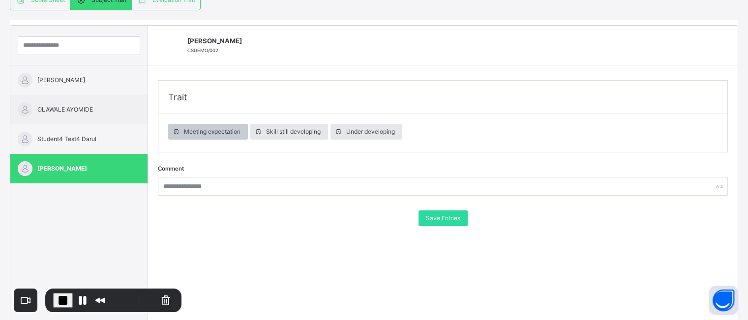
click at [210, 129] on span "Meeting expectation" at bounding box center [212, 131] width 57 height 9
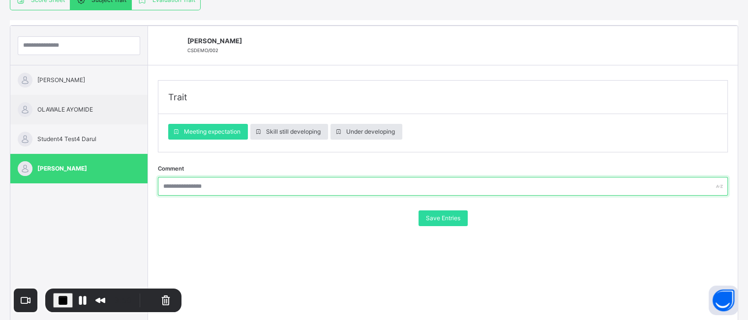
click at [228, 185] on input "text" at bounding box center [443, 186] width 570 height 19
type input "*****"
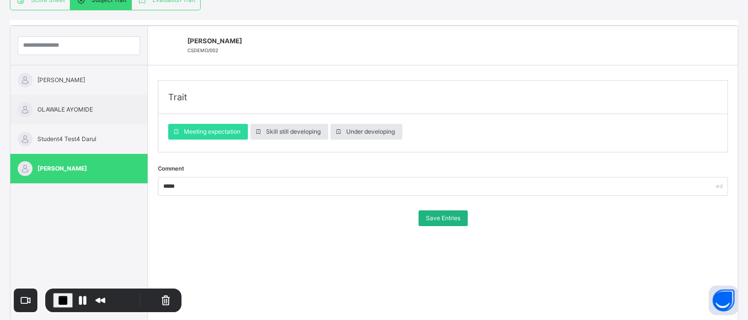
click at [453, 218] on span "Save Entries" at bounding box center [443, 218] width 34 height 9
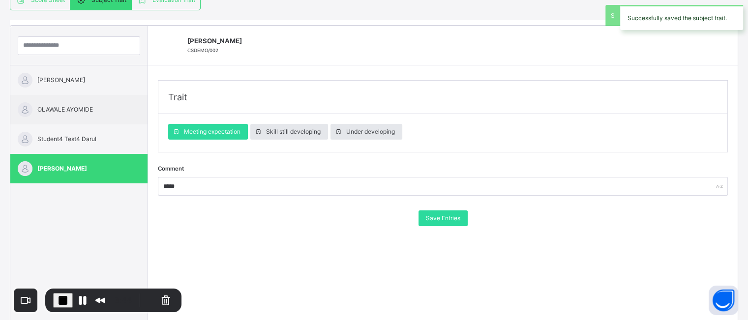
scroll to position [0, 0]
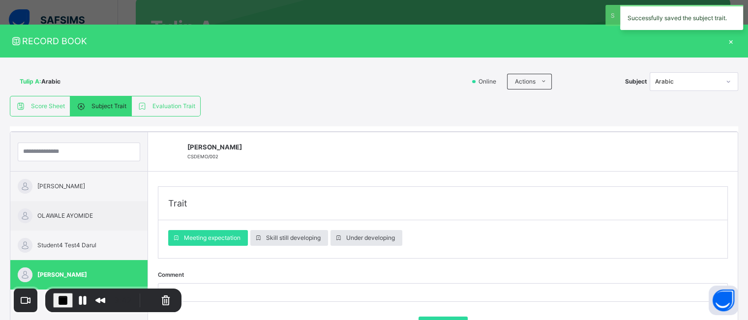
click at [728, 45] on div "×" at bounding box center [730, 40] width 15 height 13
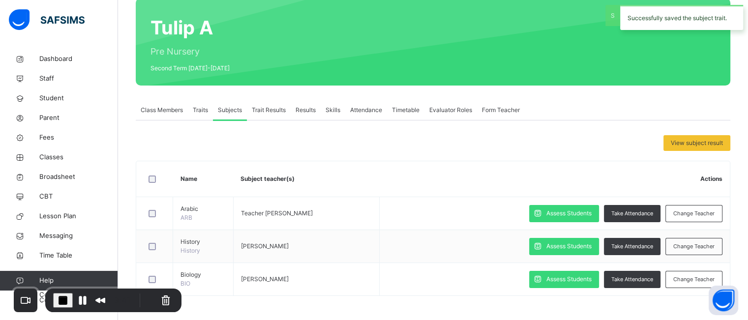
click at [307, 109] on span "Results" at bounding box center [305, 110] width 20 height 9
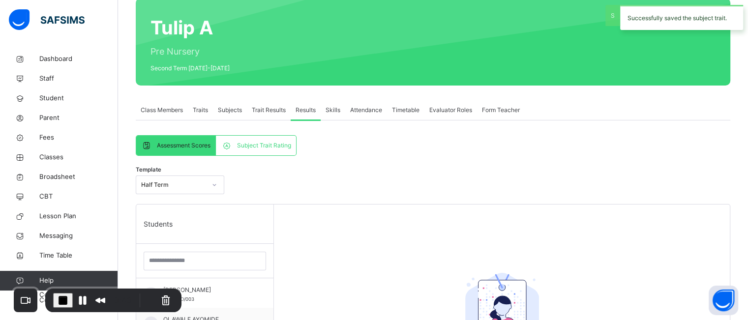
click at [252, 148] on span "Subject Trait Rating" at bounding box center [264, 145] width 54 height 9
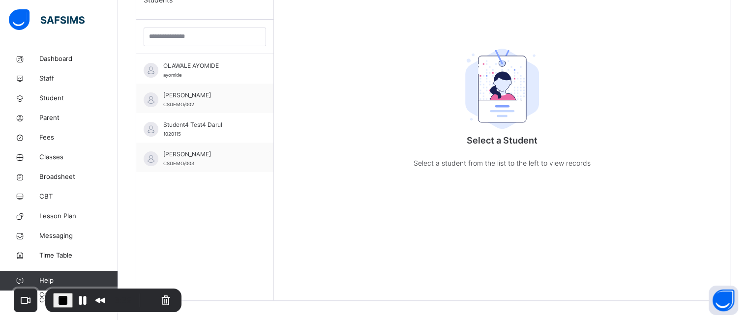
scroll to position [285, 0]
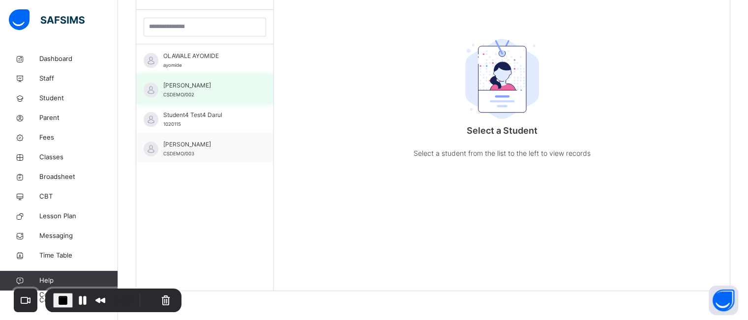
click at [212, 83] on span "[PERSON_NAME]" at bounding box center [207, 85] width 88 height 9
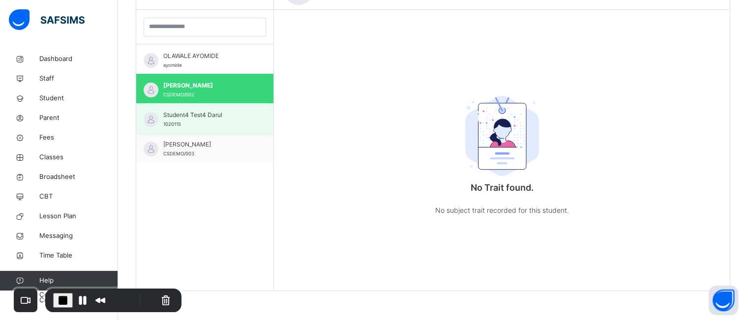
click at [219, 105] on div "Student4 Test4 Darul 1020115" at bounding box center [204, 117] width 137 height 29
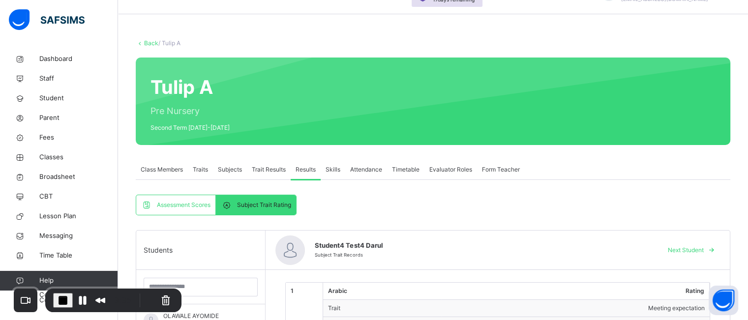
scroll to position [0, 0]
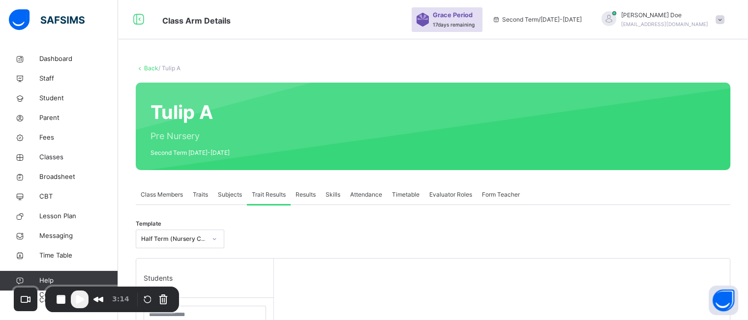
click at [309, 194] on span "Results" at bounding box center [305, 194] width 20 height 9
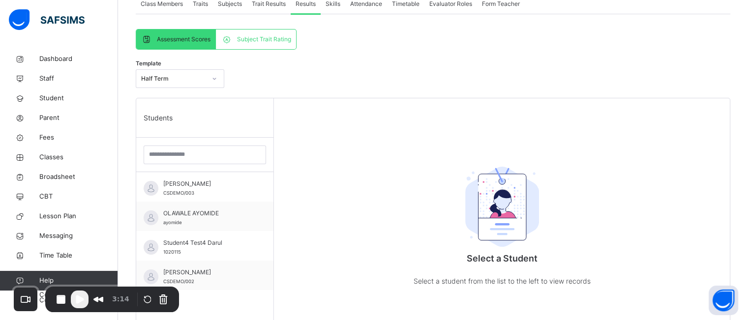
scroll to position [192, 0]
click at [266, 39] on span "Subject Trait Rating" at bounding box center [264, 38] width 54 height 9
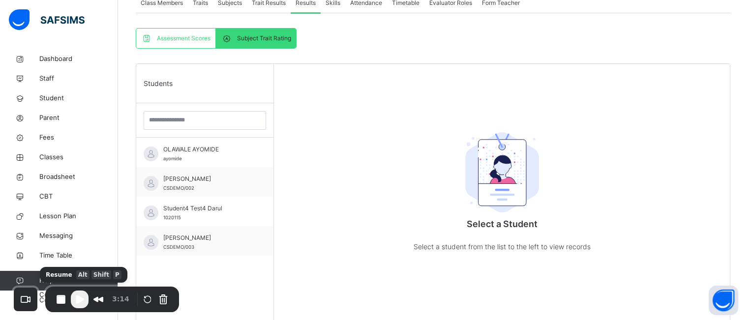
click at [77, 302] on span "Play Recording" at bounding box center [80, 299] width 12 height 12
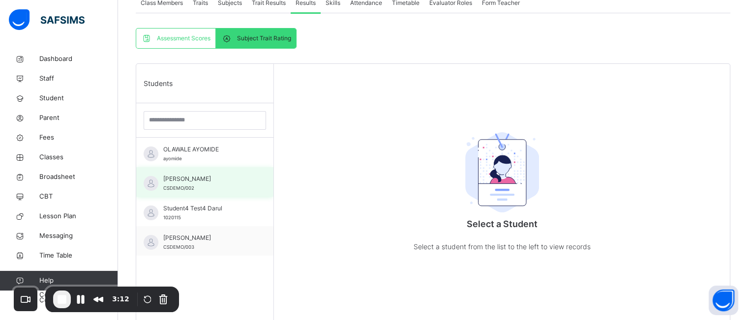
click at [206, 185] on div "Wood Christopher CSDEMO/002" at bounding box center [207, 184] width 88 height 18
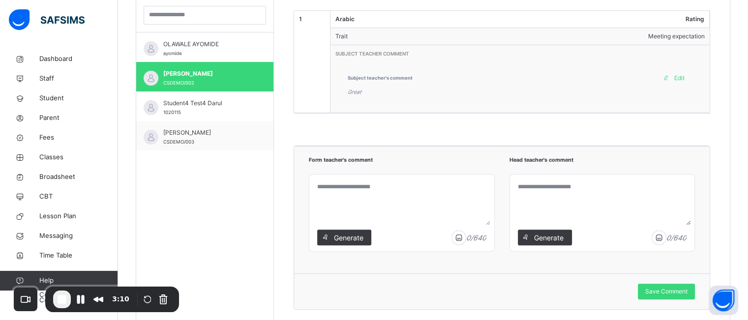
scroll to position [300, 0]
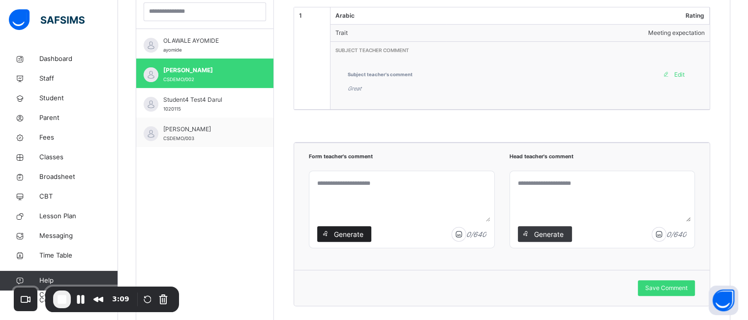
click at [346, 231] on span "Generate" at bounding box center [348, 234] width 31 height 10
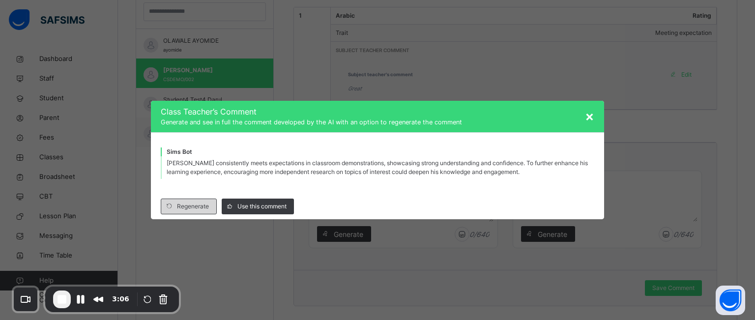
click at [193, 208] on span "Regenerate" at bounding box center [193, 206] width 32 height 9
click at [263, 202] on span "Use this comment" at bounding box center [261, 206] width 49 height 9
type textarea "**********"
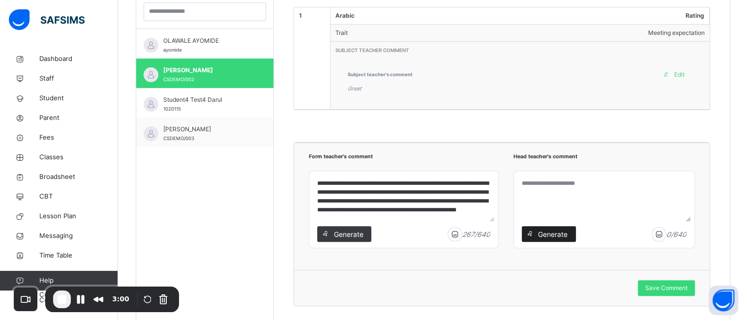
click at [549, 232] on span "Generate" at bounding box center [552, 234] width 31 height 10
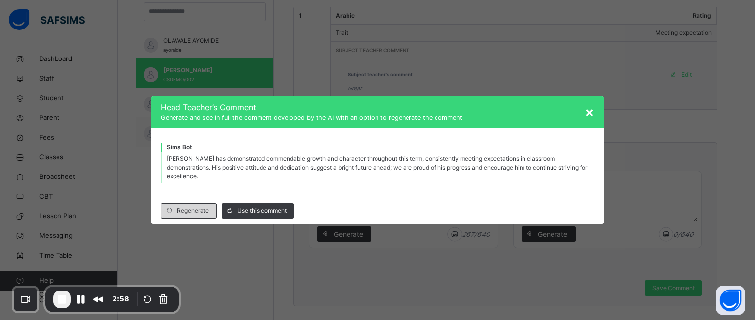
click at [187, 210] on span "Regenerate" at bounding box center [193, 210] width 32 height 9
click at [262, 211] on span "Use this comment" at bounding box center [261, 210] width 49 height 9
type textarea "**********"
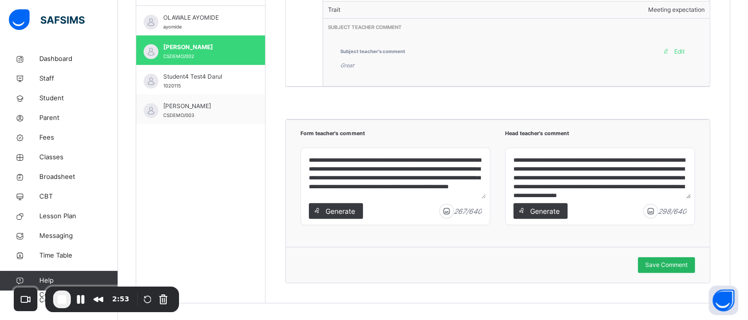
click at [680, 266] on span "Save Comment" at bounding box center [666, 265] width 42 height 9
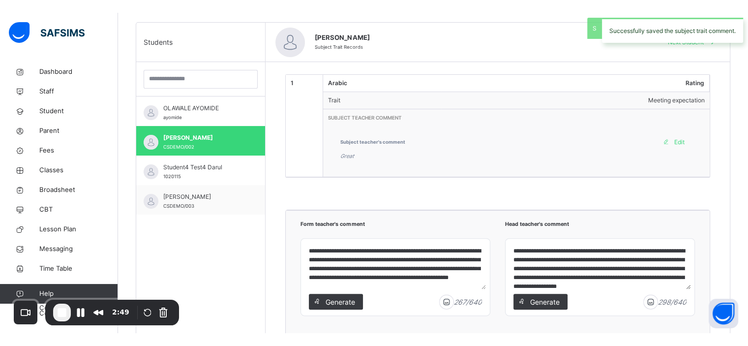
scroll to position [245, 0]
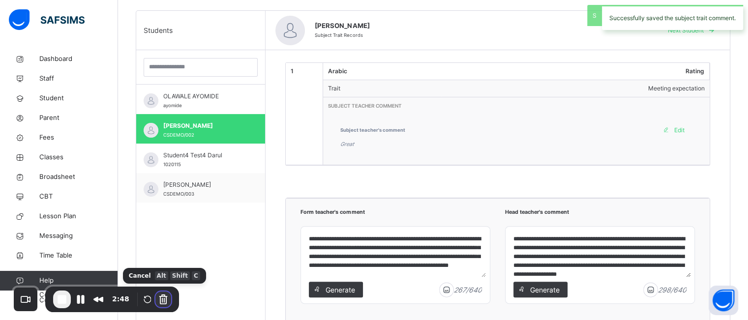
click at [163, 296] on button "Cancel Recording" at bounding box center [163, 300] width 16 height 16
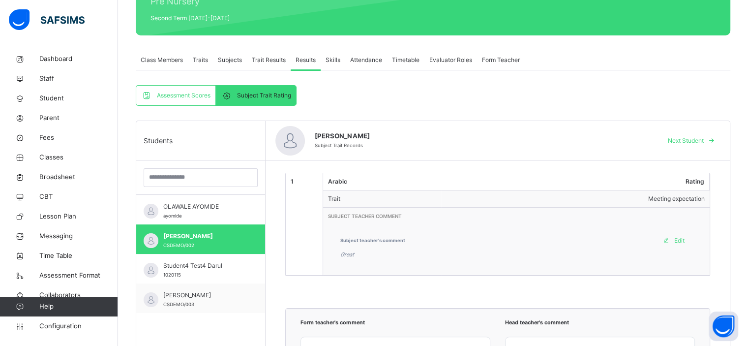
scroll to position [134, 0]
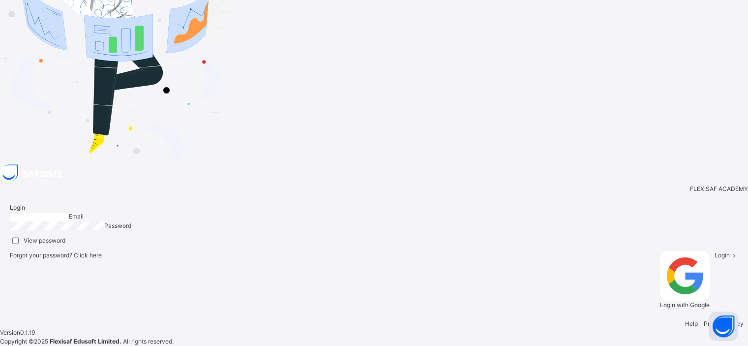
type input "**********"
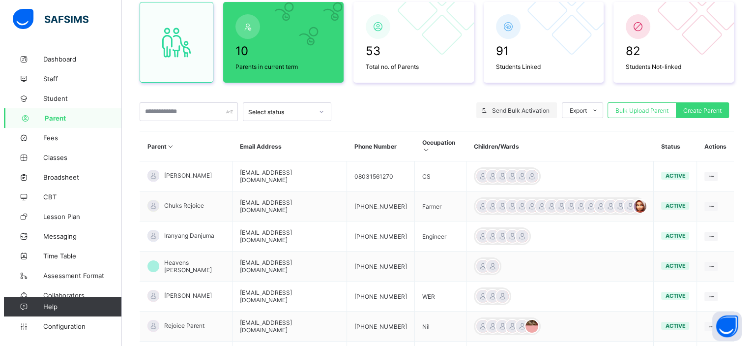
scroll to position [95, 0]
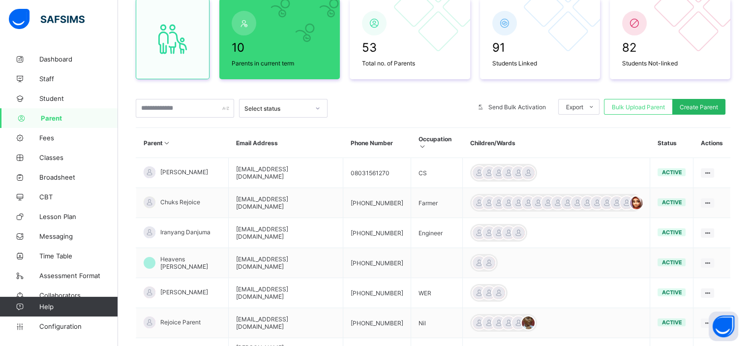
click at [704, 111] on div "Create Parent" at bounding box center [698, 107] width 53 height 16
select select "**"
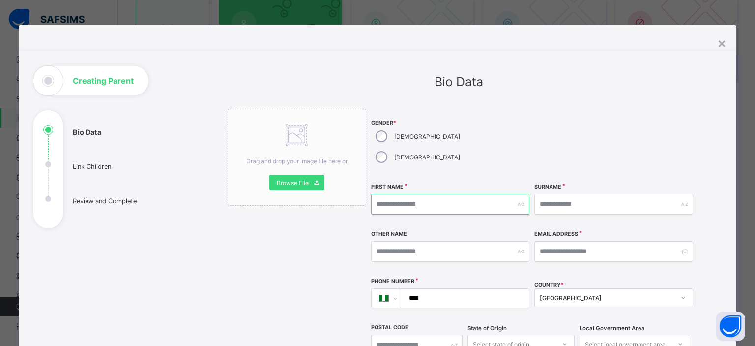
click at [416, 194] on input "text" at bounding box center [450, 204] width 158 height 21
type input "******"
click at [552, 194] on input "text" at bounding box center [613, 204] width 158 height 21
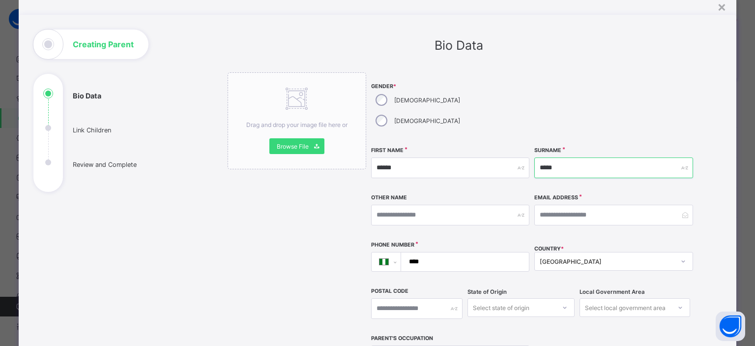
scroll to position [37, 0]
type input "*****"
click at [555, 204] on input "email" at bounding box center [613, 214] width 158 height 21
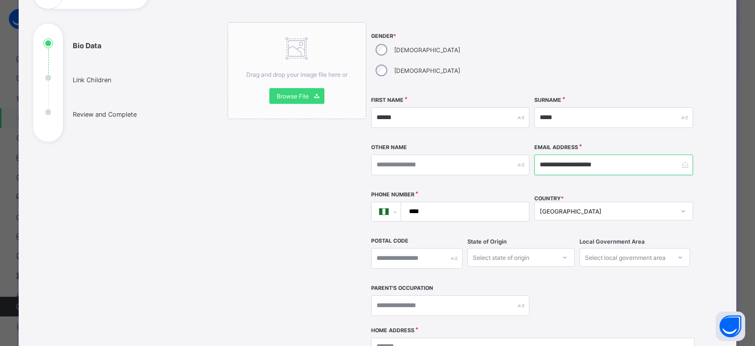
scroll to position [87, 0]
type input "**********"
click at [464, 202] on input "****" at bounding box center [463, 211] width 120 height 19
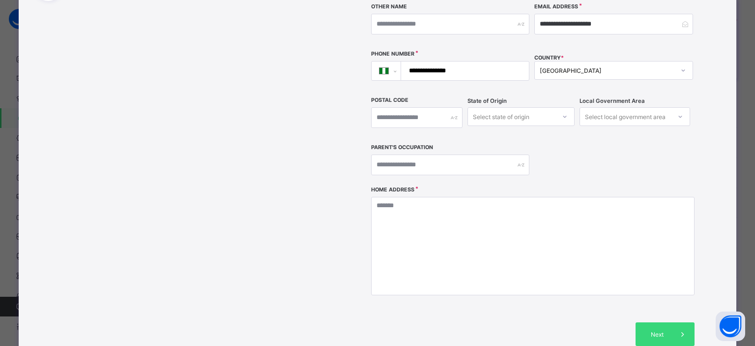
scroll to position [228, 0]
type input "**********"
click at [657, 330] on span "Next" at bounding box center [657, 333] width 28 height 7
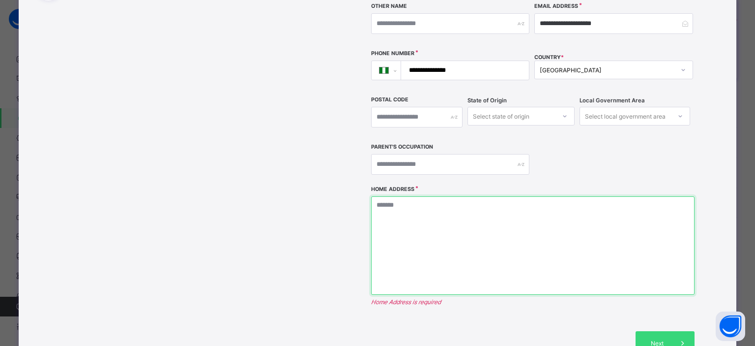
click at [492, 199] on textarea at bounding box center [532, 245] width 323 height 98
type textarea "*****"
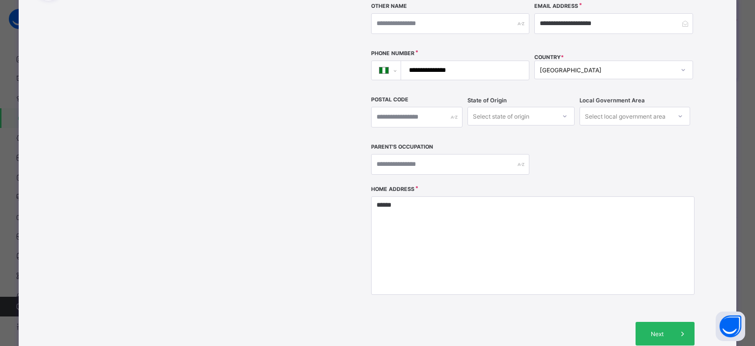
click at [657, 330] on span "Next" at bounding box center [657, 333] width 28 height 7
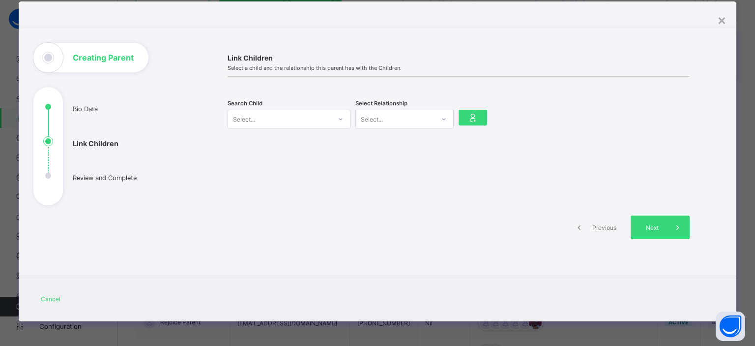
scroll to position [22, 0]
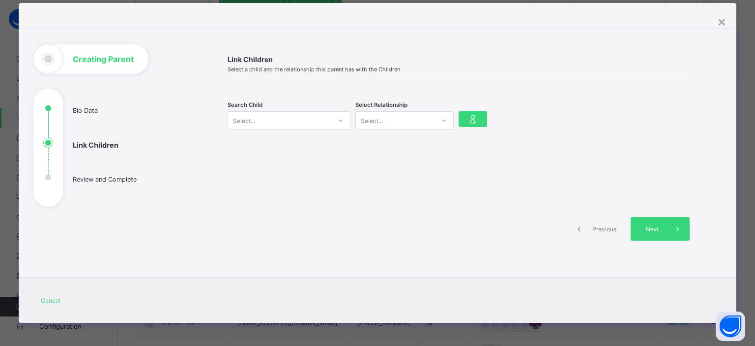
click at [338, 121] on icon at bounding box center [341, 121] width 6 height 10
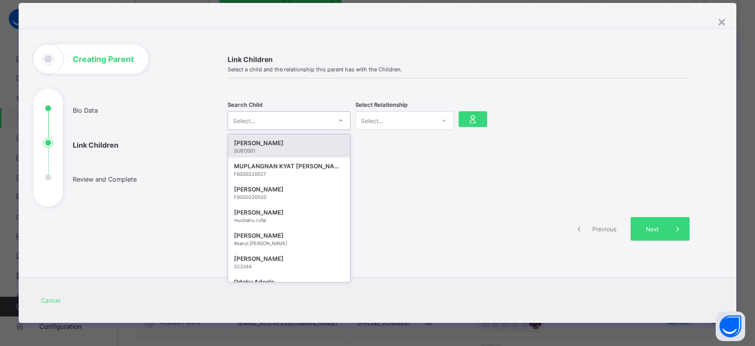
click at [297, 148] on div "SUBT/001" at bounding box center [289, 150] width 110 height 5
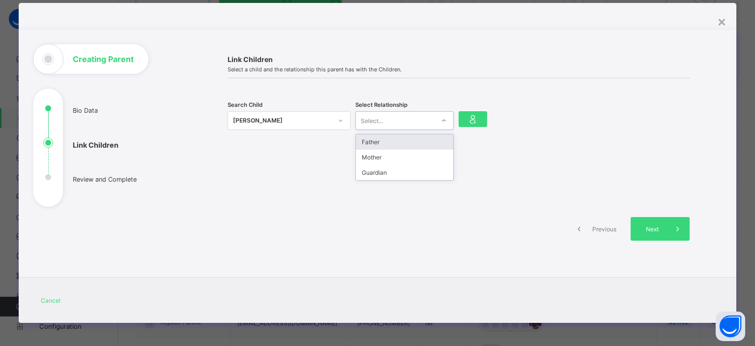
click at [422, 120] on div "Select..." at bounding box center [395, 121] width 79 height 14
click at [407, 172] on div "Guardian" at bounding box center [404, 172] width 97 height 15
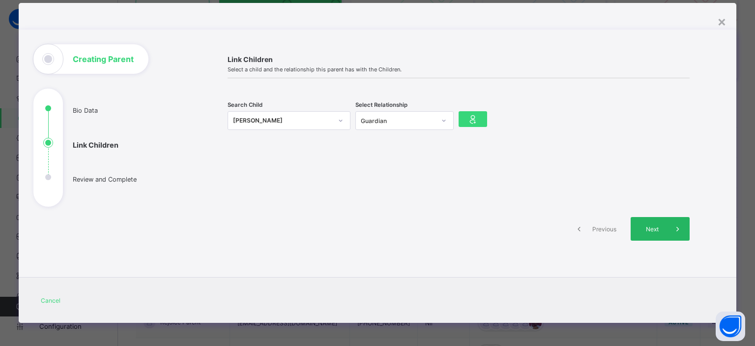
click at [652, 225] on span "Next" at bounding box center [652, 228] width 28 height 7
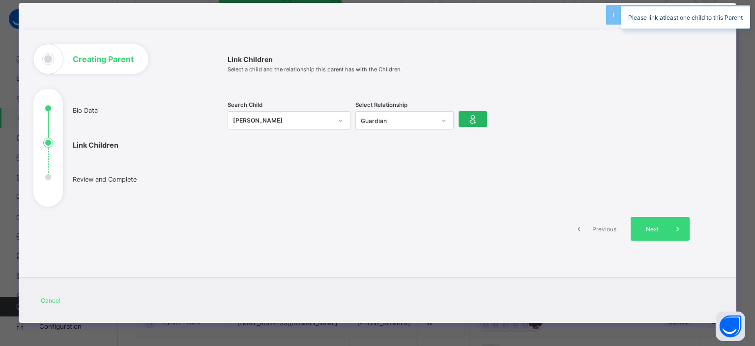
click at [472, 115] on icon at bounding box center [473, 119] width 14 height 12
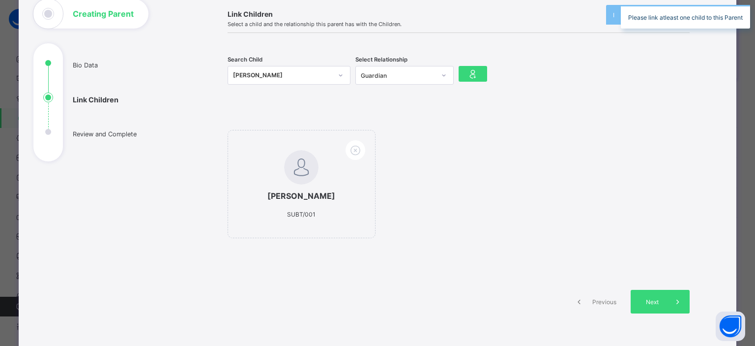
scroll to position [67, 0]
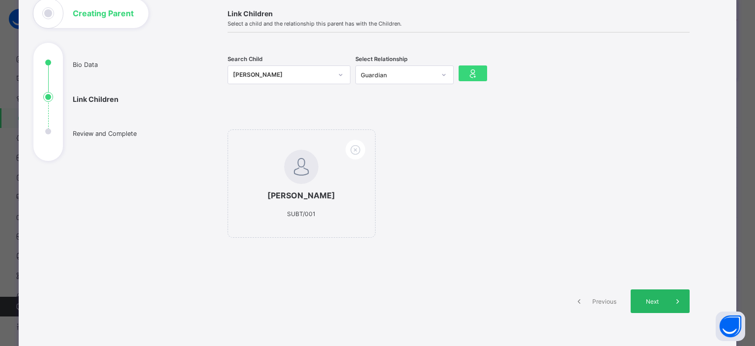
click at [647, 294] on div "Next" at bounding box center [660, 301] width 59 height 24
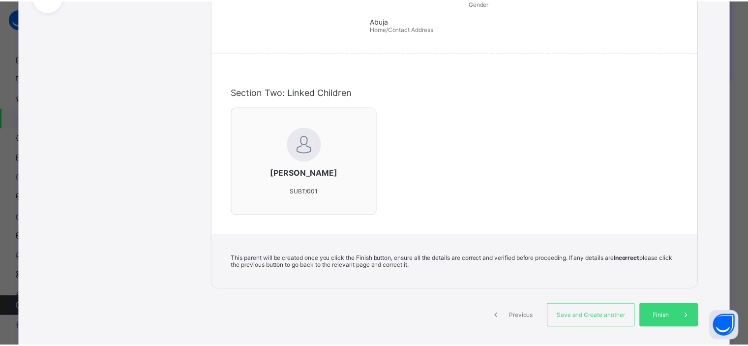
scroll to position [236, 0]
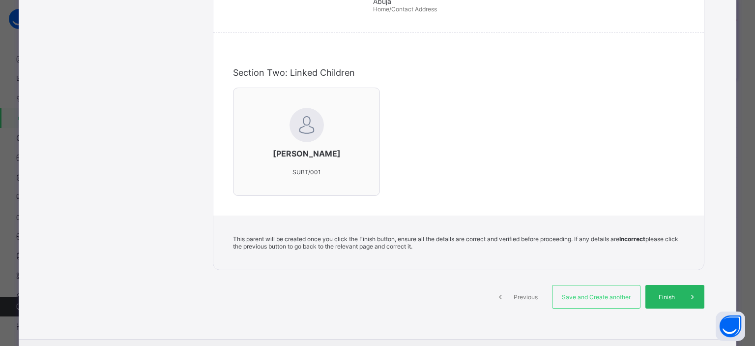
click at [666, 295] on span "Finish" at bounding box center [667, 296] width 28 height 7
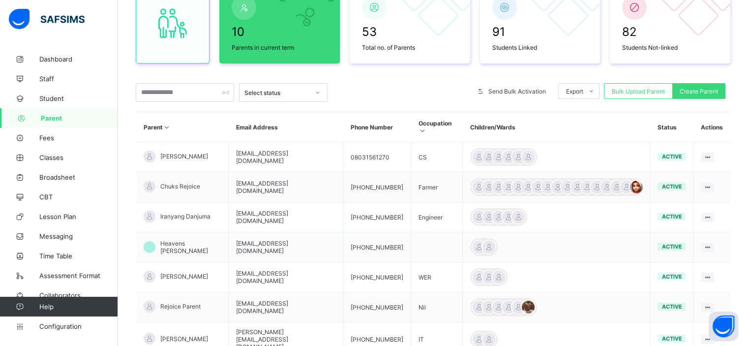
scroll to position [112, 0]
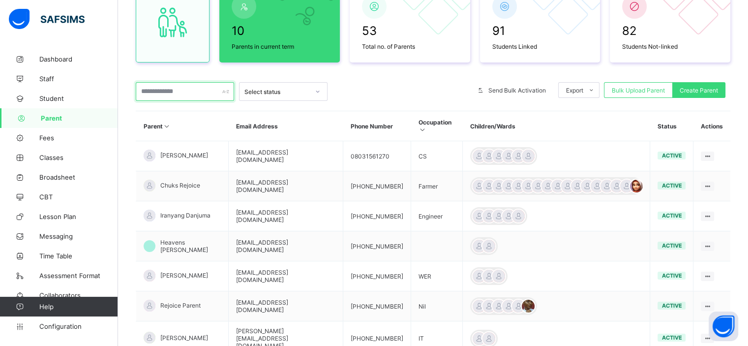
click at [181, 93] on input "text" at bounding box center [185, 91] width 98 height 19
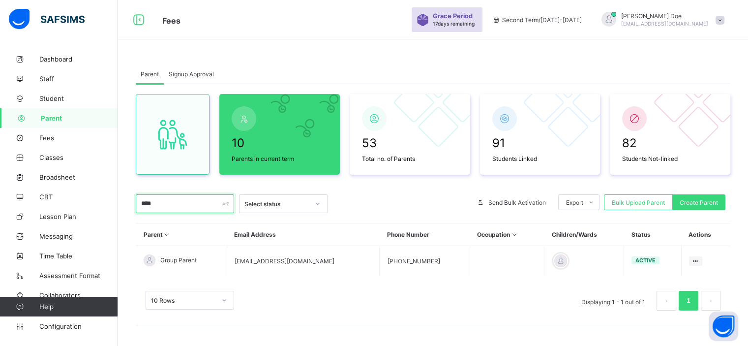
scroll to position [0, 0]
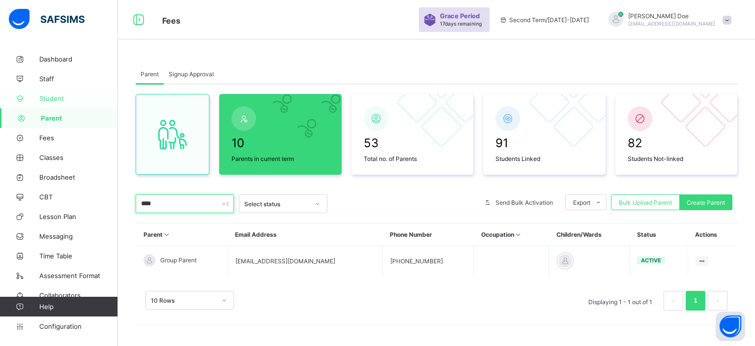
type input "****"
click at [58, 96] on span "Student" at bounding box center [78, 98] width 79 height 8
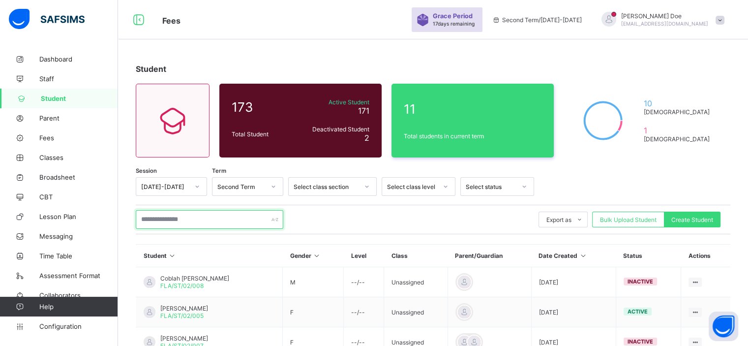
click at [194, 218] on input "text" at bounding box center [209, 219] width 147 height 19
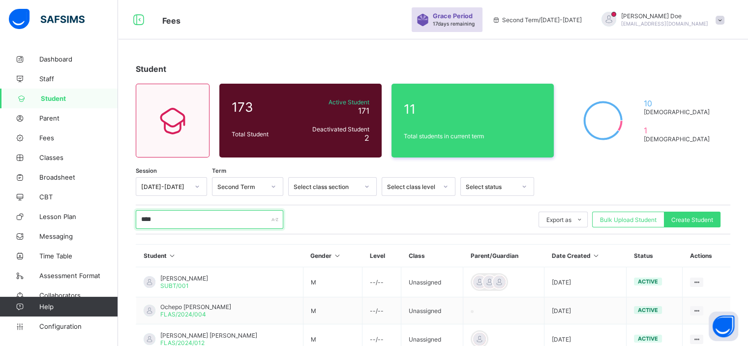
scroll to position [67, 0]
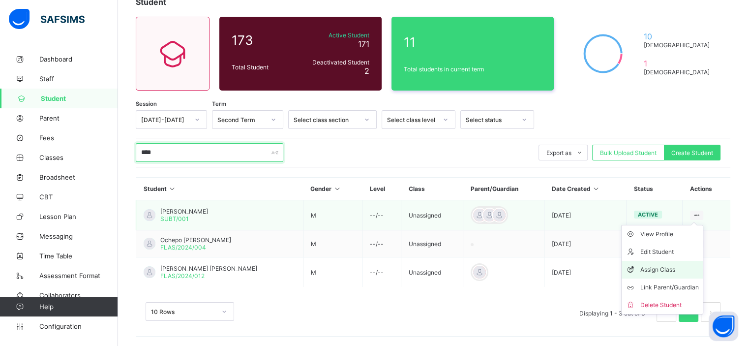
type input "****"
click at [676, 265] on div "Assign Class" at bounding box center [669, 269] width 58 height 10
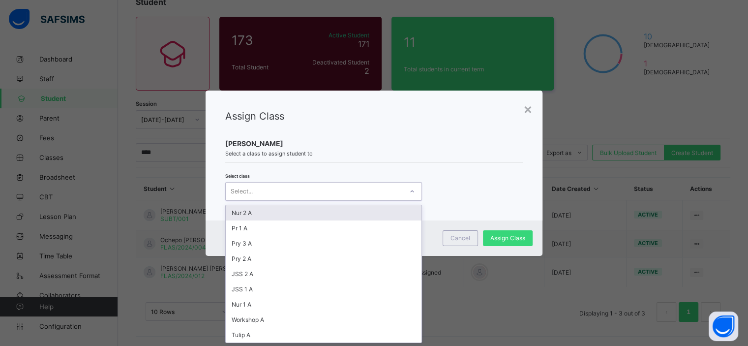
click at [385, 191] on div "Select..." at bounding box center [314, 191] width 177 height 14
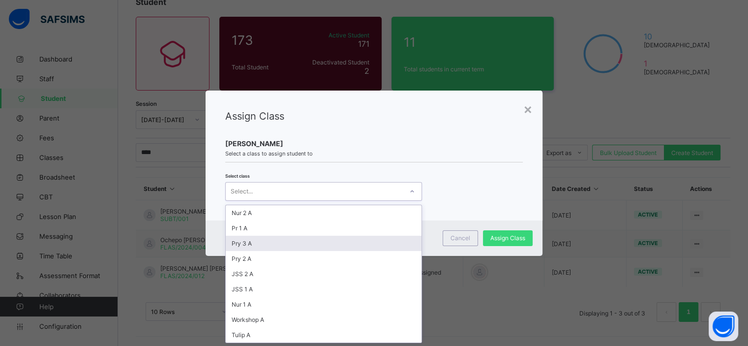
click at [344, 243] on div "Pry 3 A" at bounding box center [324, 242] width 196 height 15
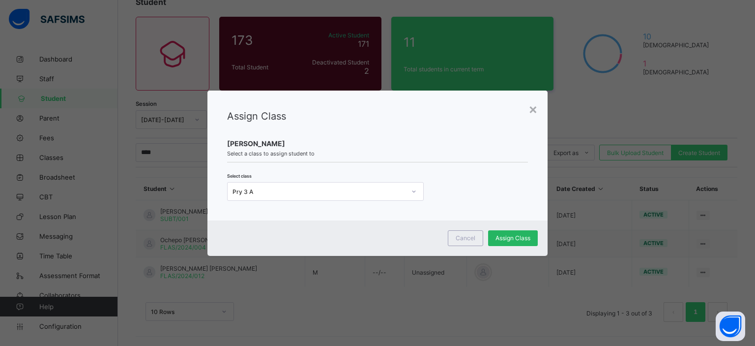
click at [502, 236] on span "Assign Class" at bounding box center [513, 237] width 35 height 7
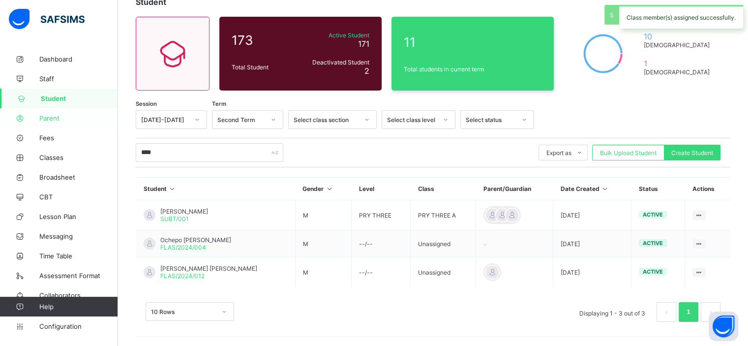
click at [51, 117] on span "Parent" at bounding box center [78, 118] width 79 height 8
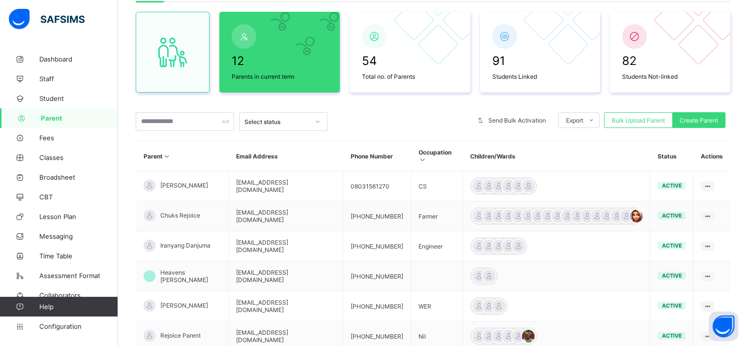
scroll to position [94, 0]
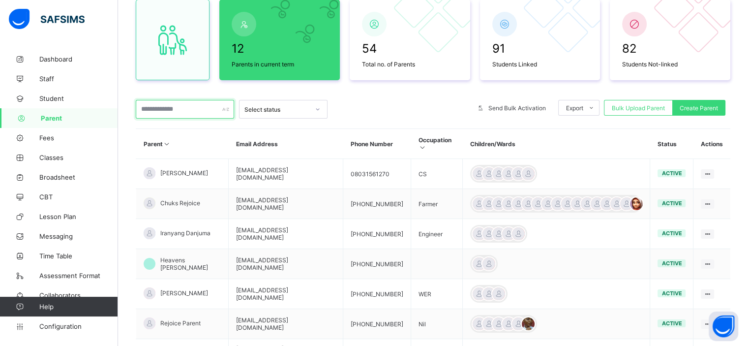
click at [156, 107] on input "text" at bounding box center [185, 109] width 98 height 19
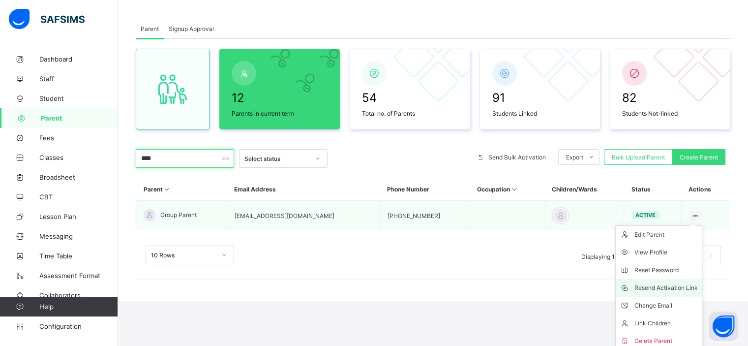
scroll to position [49, 0]
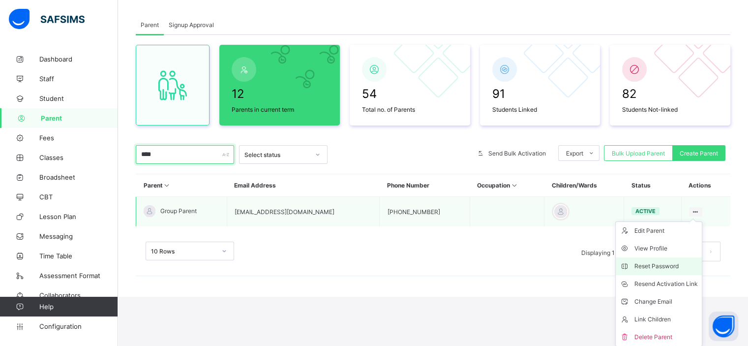
type input "****"
click at [668, 267] on div "Reset Password" at bounding box center [665, 266] width 63 height 10
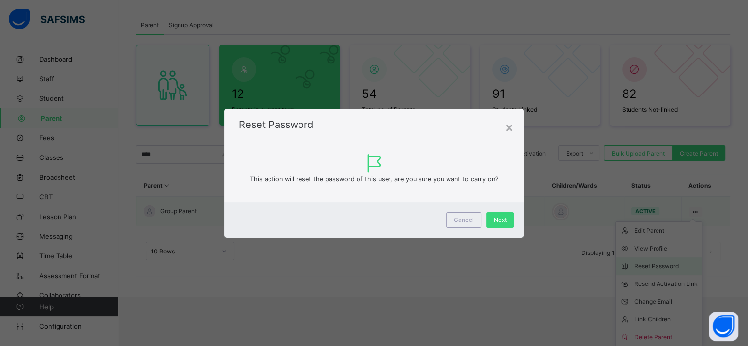
scroll to position [0, 0]
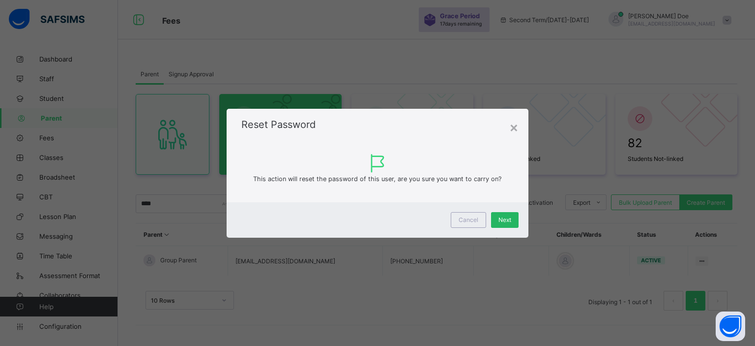
click at [505, 218] on span "Next" at bounding box center [504, 219] width 13 height 7
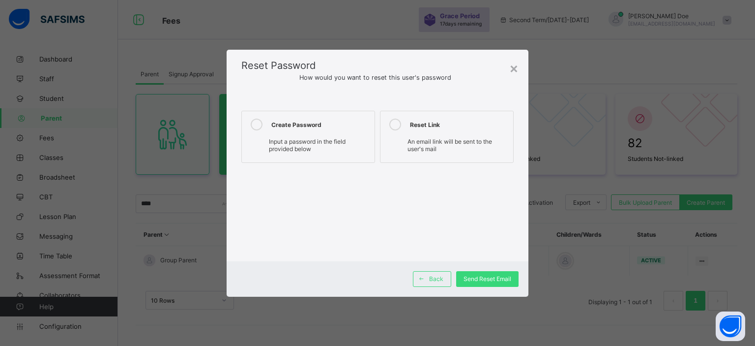
click at [319, 144] on span "Input a password in the field provided below" at bounding box center [307, 145] width 77 height 15
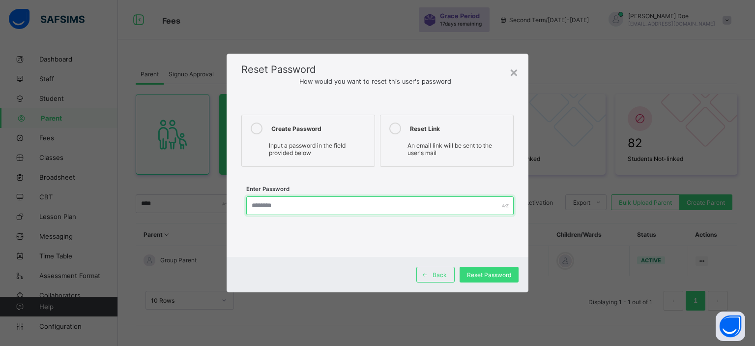
click at [337, 202] on input "text" at bounding box center [379, 205] width 267 height 19
type input "**********"
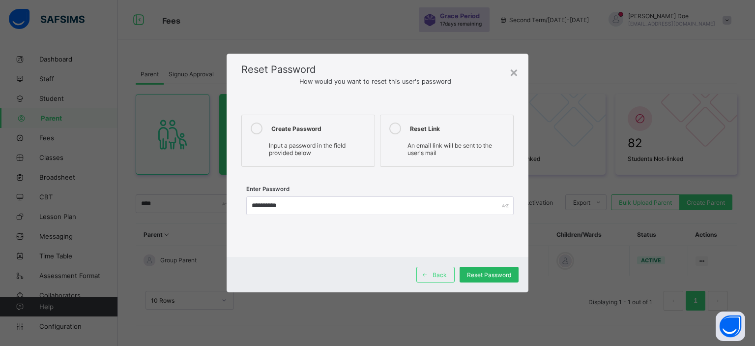
click at [507, 273] on span "Reset Password" at bounding box center [489, 274] width 44 height 7
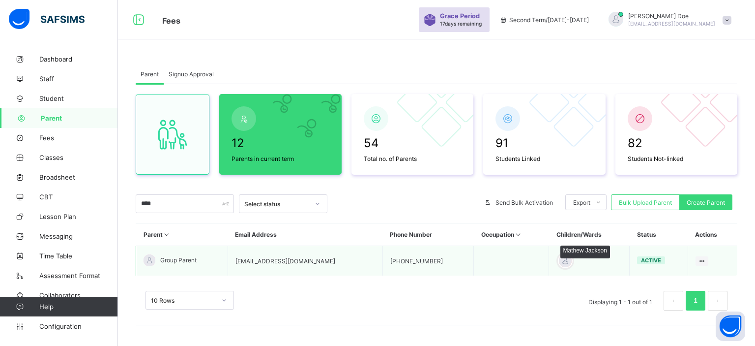
click at [558, 263] on div at bounding box center [565, 260] width 15 height 15
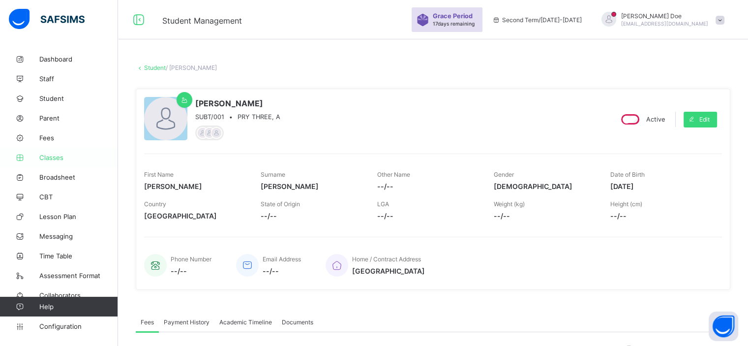
click at [55, 153] on span "Classes" at bounding box center [78, 157] width 79 height 8
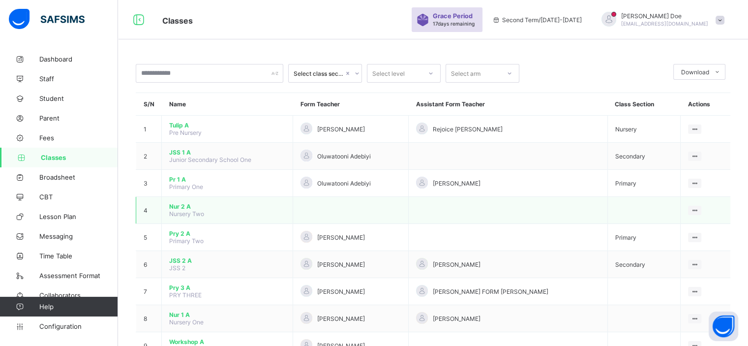
scroll to position [38, 0]
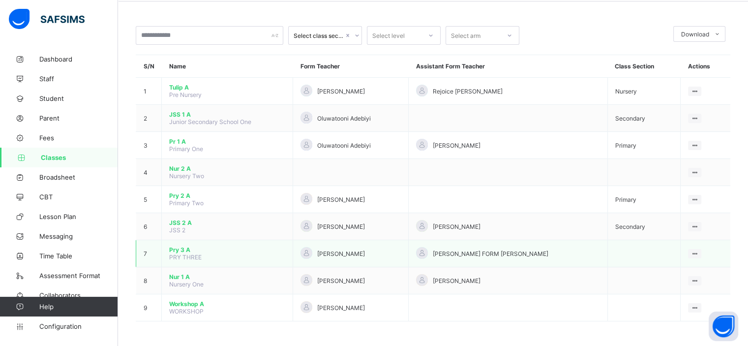
click at [183, 251] on span "Pry 3 A" at bounding box center [227, 249] width 116 height 7
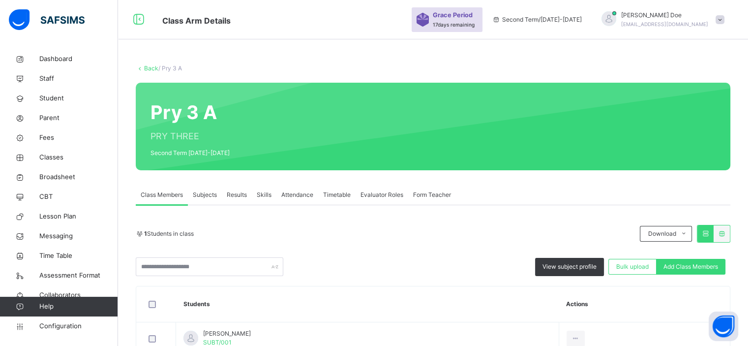
click at [210, 197] on span "Subjects" at bounding box center [205, 194] width 24 height 9
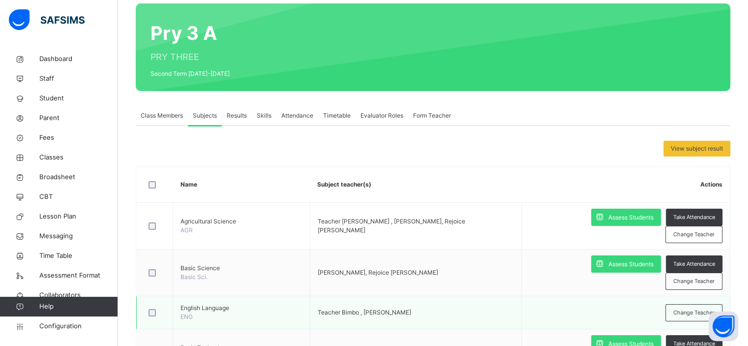
scroll to position [78, 0]
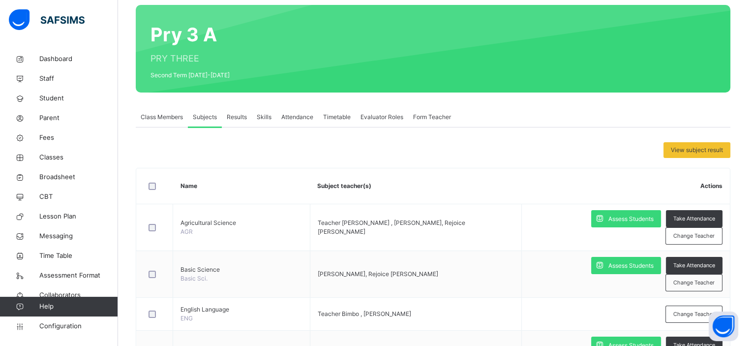
click at [417, 120] on span "Form Teacher" at bounding box center [432, 117] width 38 height 9
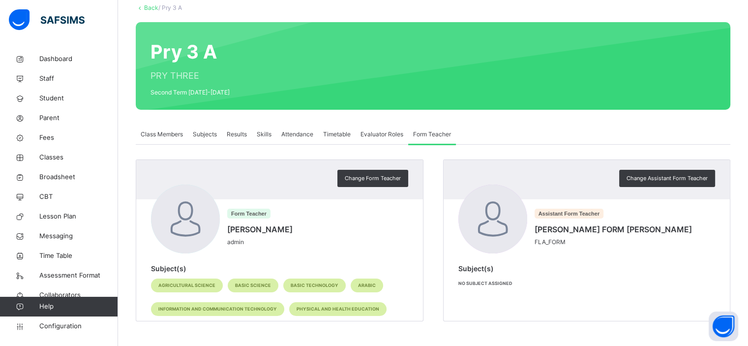
scroll to position [60, 0]
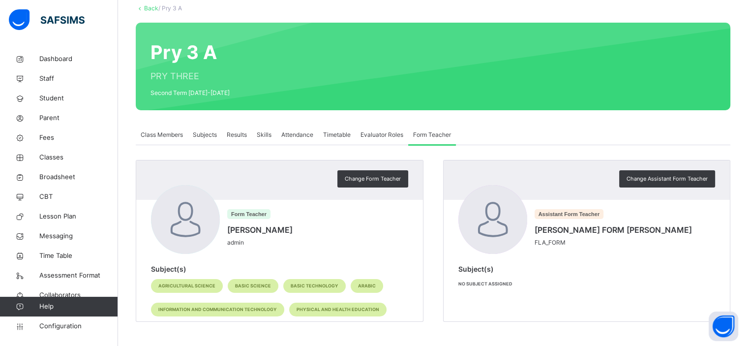
click at [206, 136] on span "Subjects" at bounding box center [205, 134] width 24 height 9
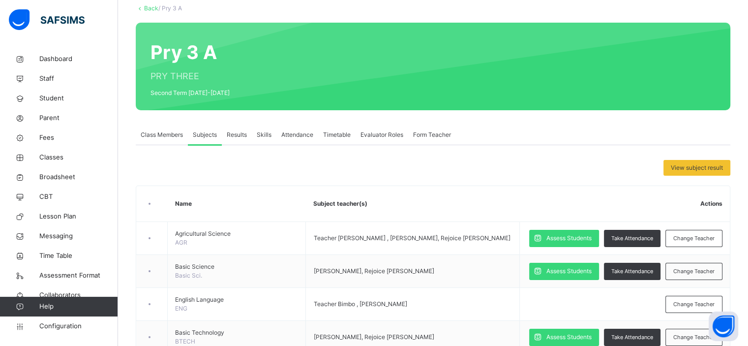
scroll to position [78, 0]
